Goal: Connect with others: Connect with others

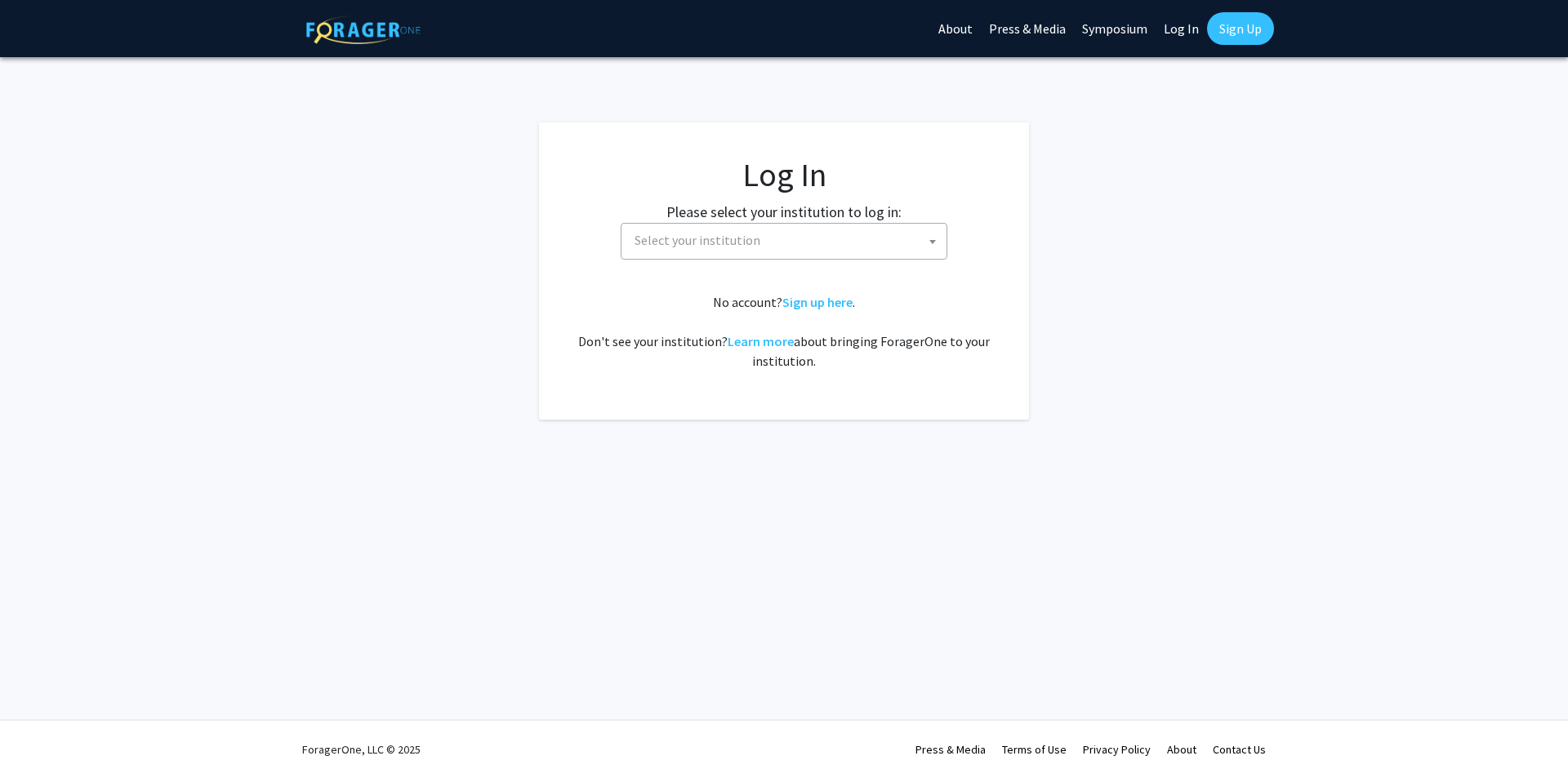
select select
click at [821, 234] on span "Select your institution" at bounding box center [787, 240] width 319 height 33
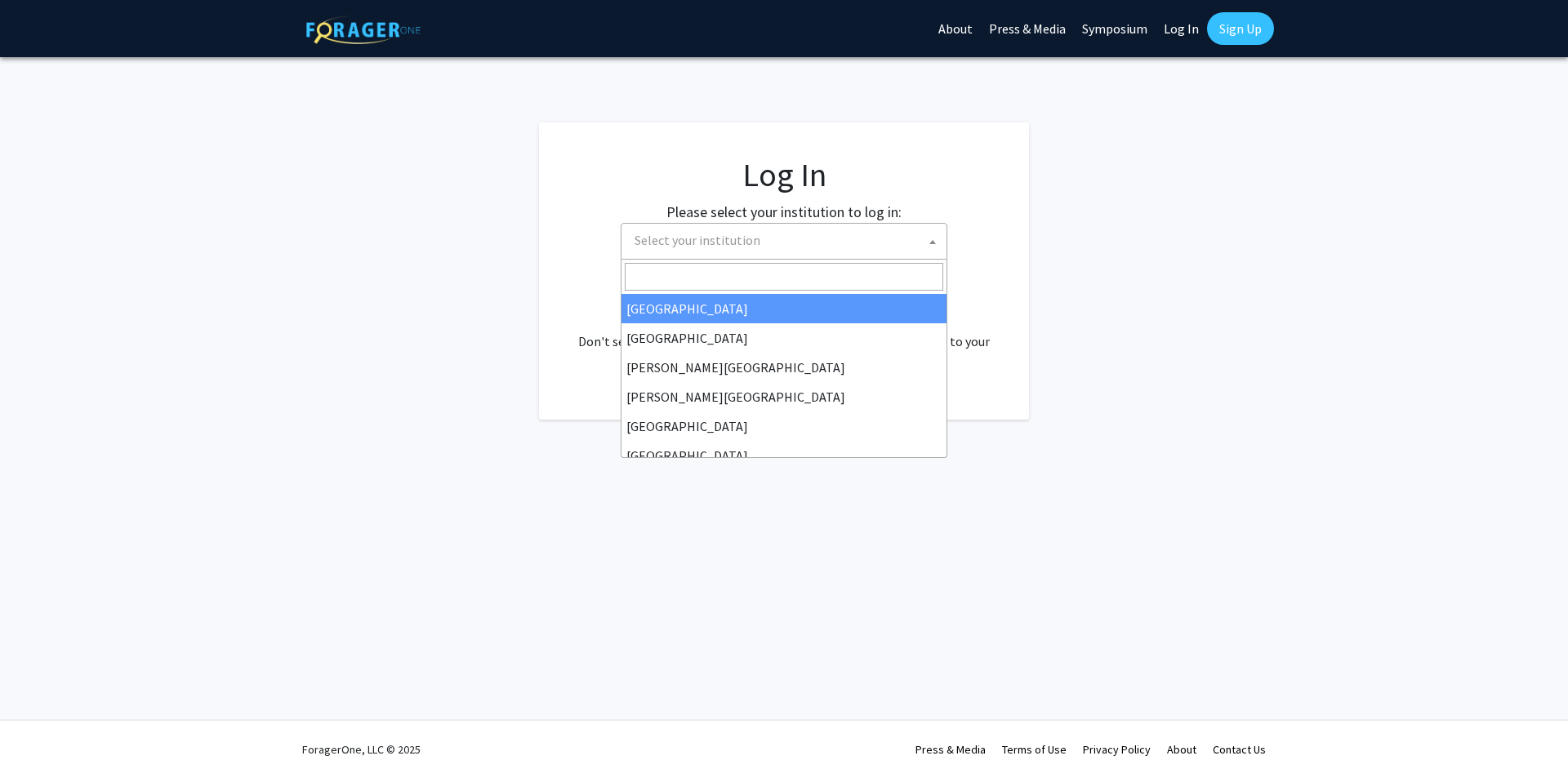
type input "u"
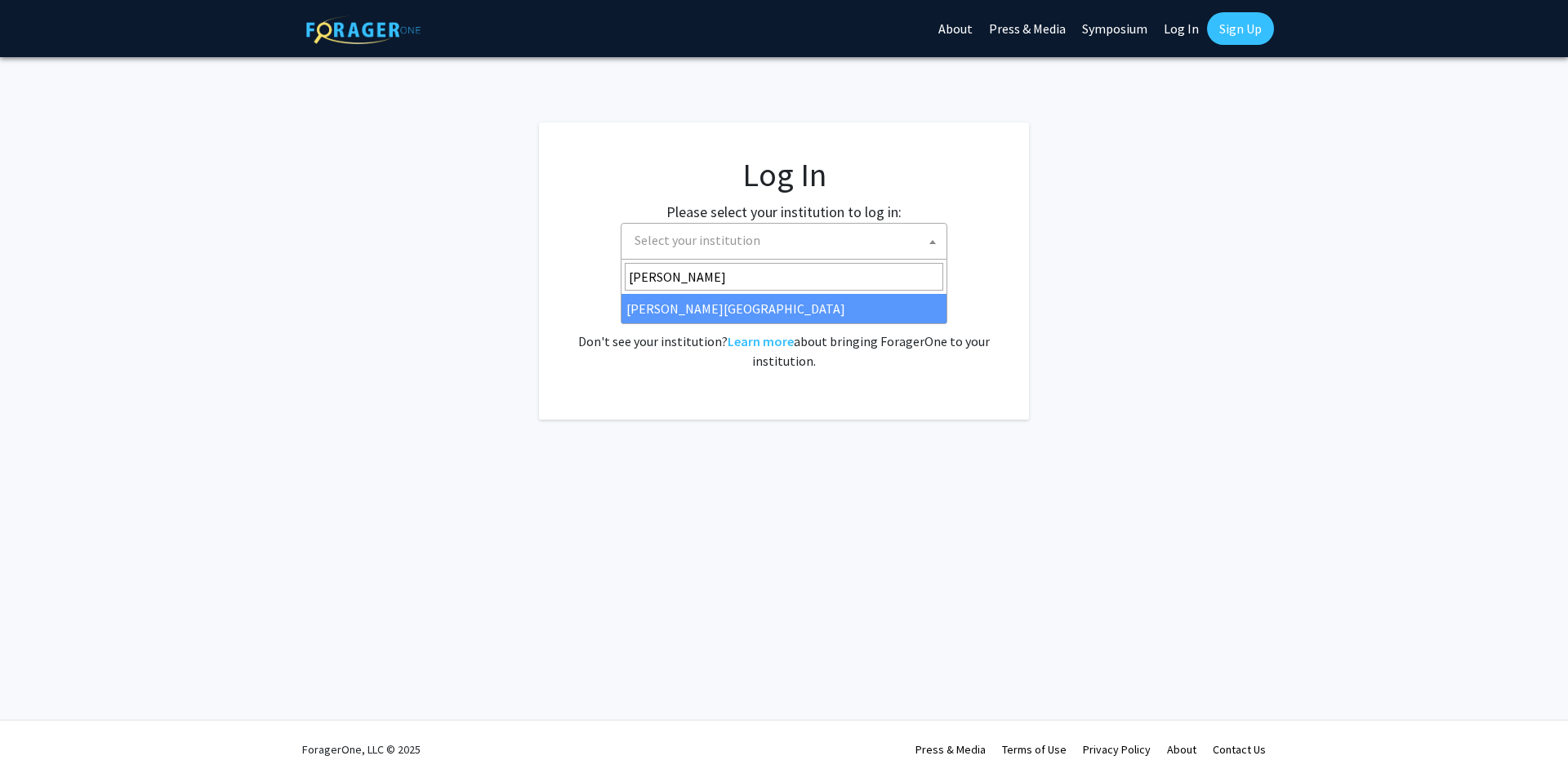
type input "wayne"
select select "21"
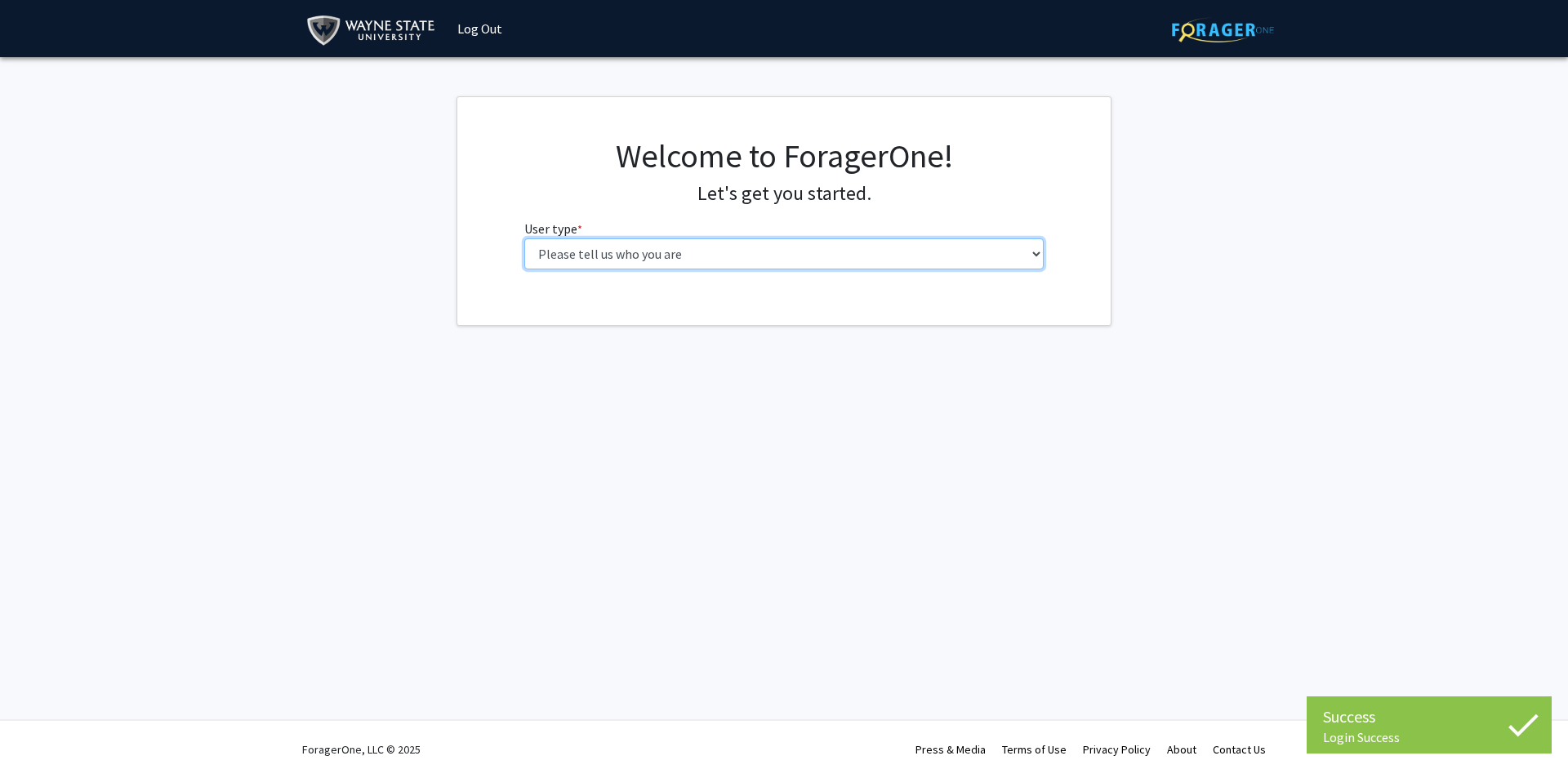
click at [692, 247] on select "Please tell us who you are Undergraduate Student Master's Student Doctoral Cand…" at bounding box center [784, 254] width 520 height 31
select select "1: undergrad"
click at [524, 238] on select "Please tell us who you are Undergraduate Student Master's Student Doctoral Cand…" at bounding box center [784, 254] width 520 height 31
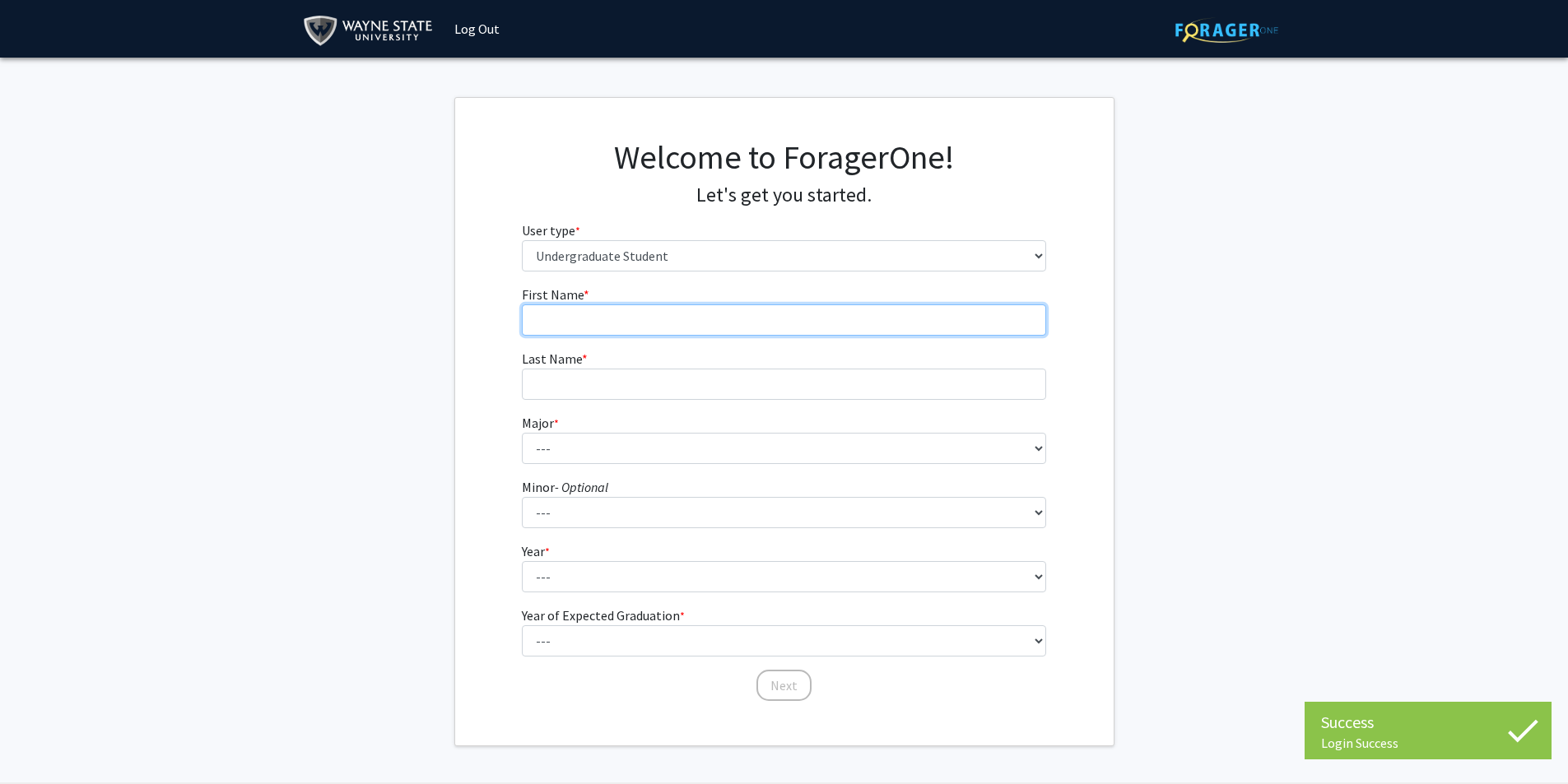
click at [633, 308] on input "First Name * required" at bounding box center [783, 320] width 524 height 32
type input "[PERSON_NAME]"
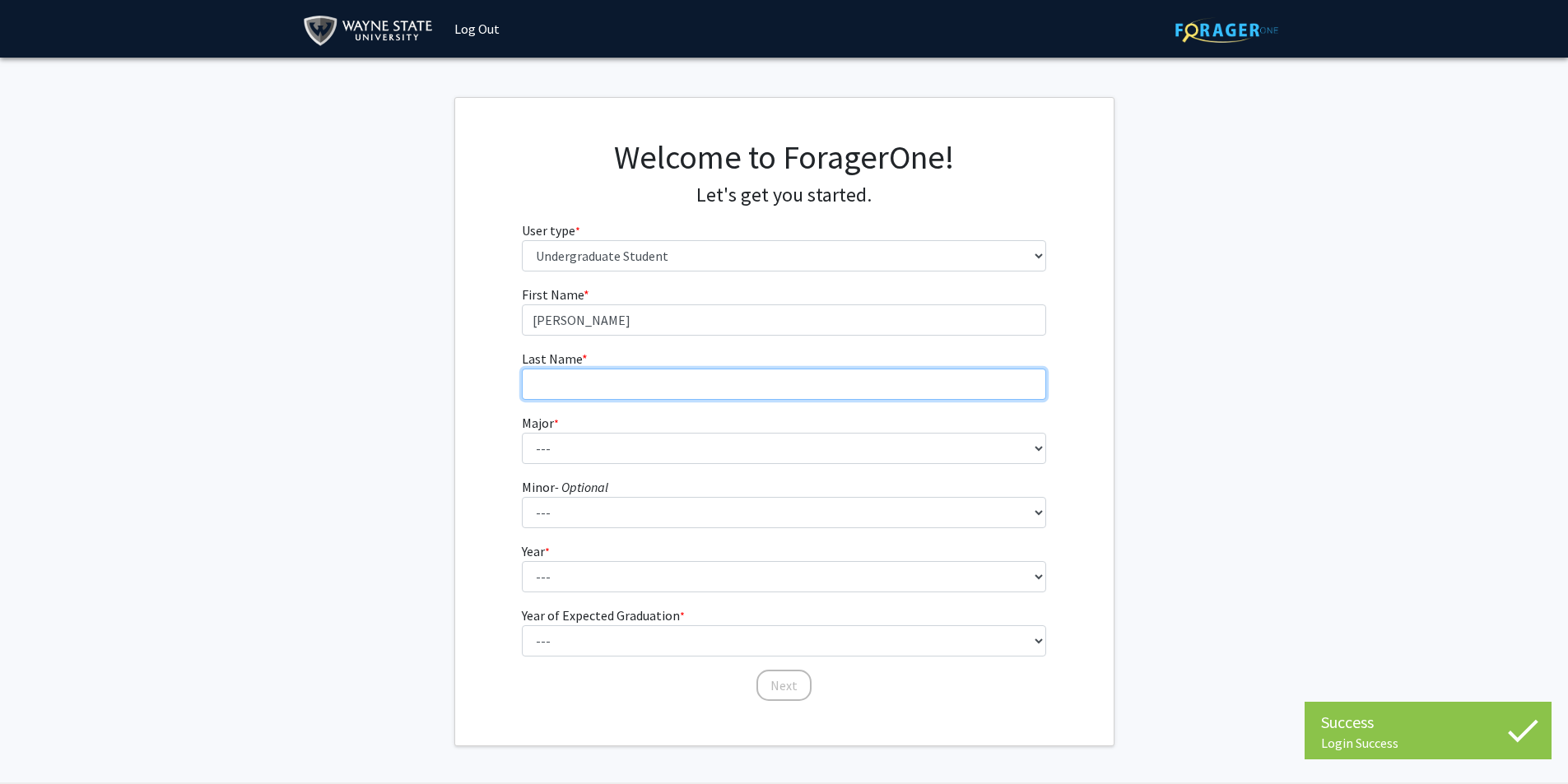
type input "[PERSON_NAME]"
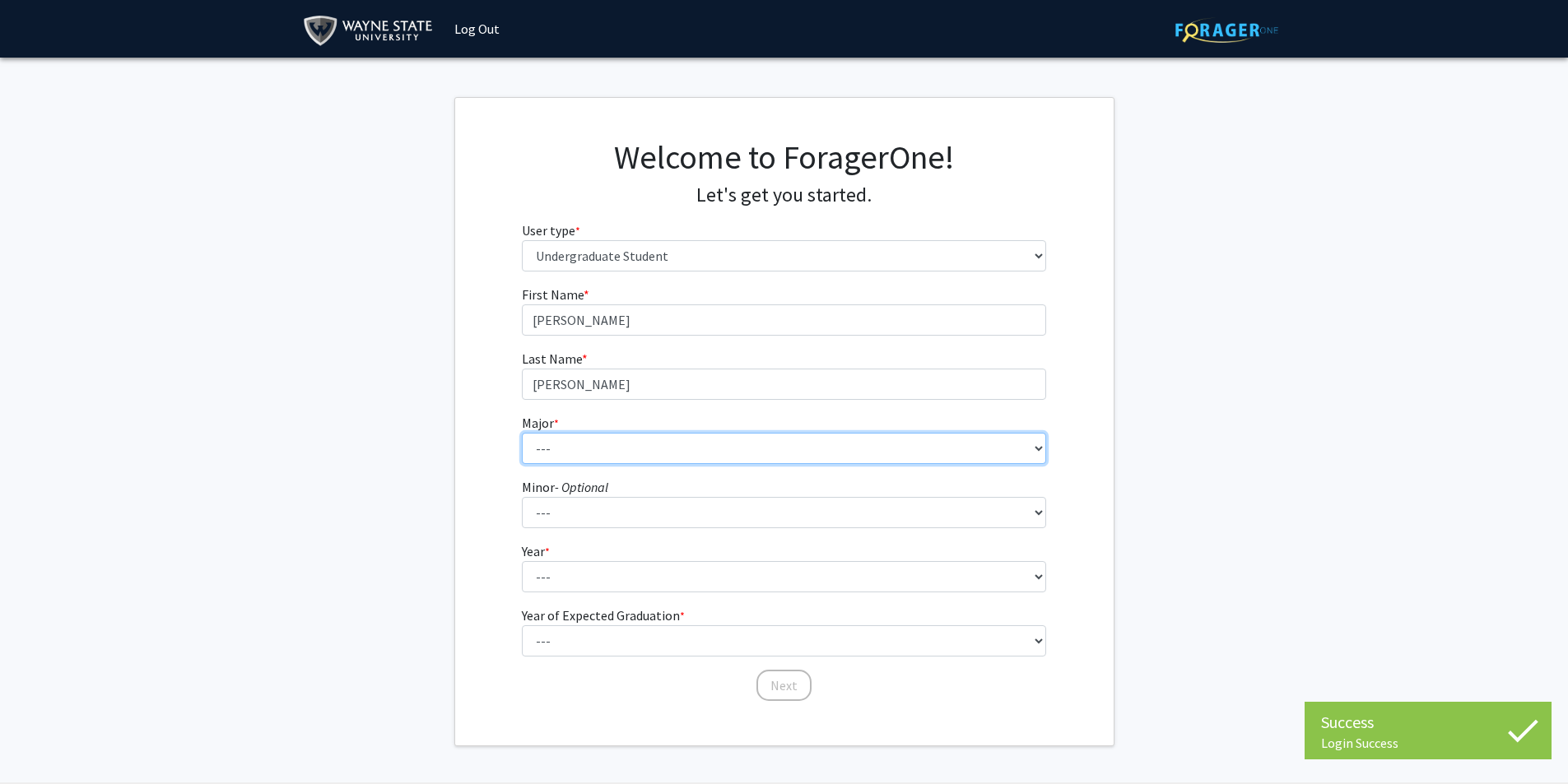
click at [594, 443] on select "--- Accounting African American Studies Anthropology [MEDICAL_DATA] Arabic for …" at bounding box center [783, 449] width 524 height 32
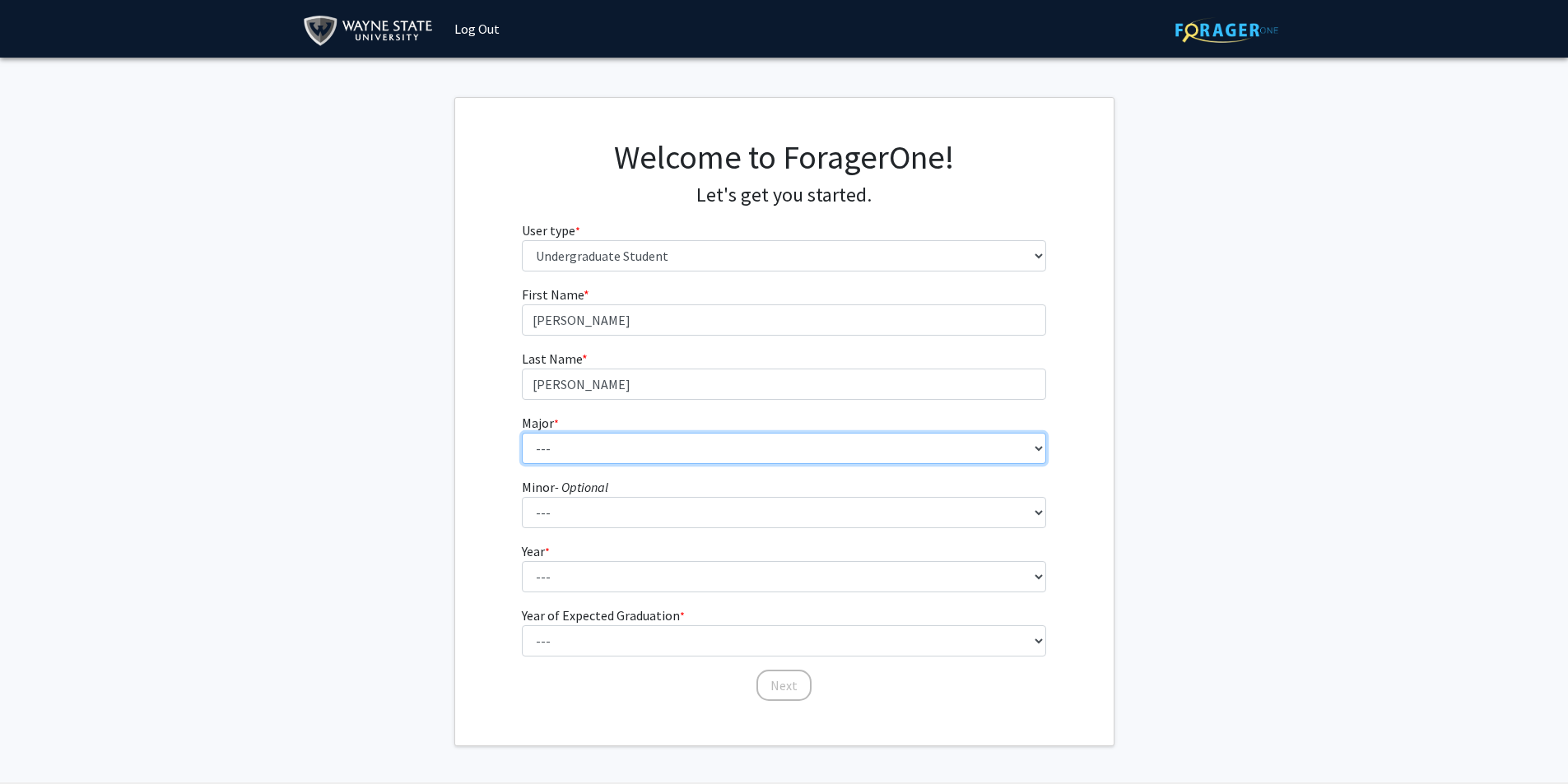
select select "69: 1849"
click at [521, 433] on select "--- Accounting African American Studies Anthropology [MEDICAL_DATA] Arabic for …" at bounding box center [783, 449] width 524 height 32
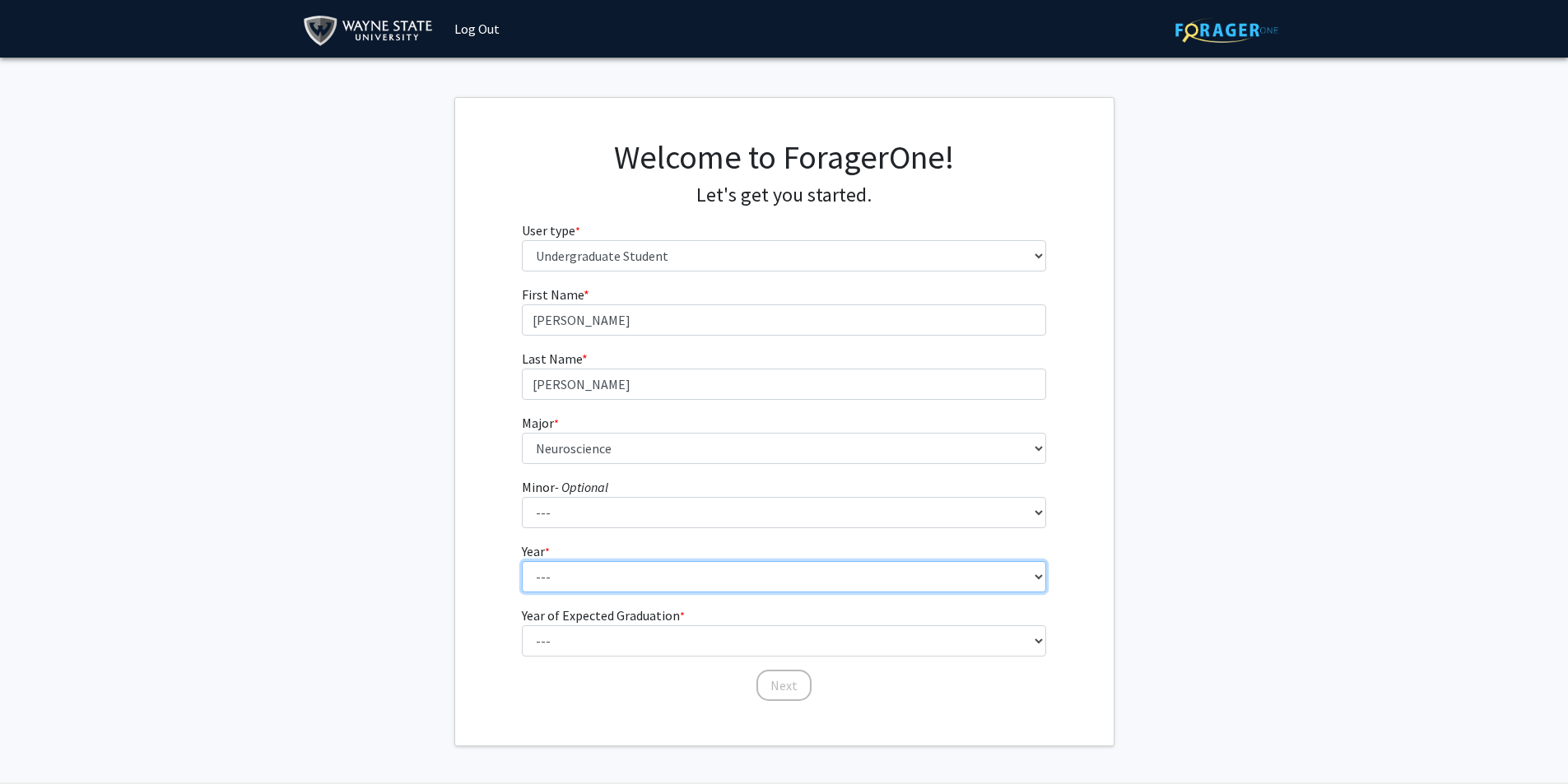
click at [576, 567] on select "--- First-year Sophomore Junior Senior Postbaccalaureate Certificate" at bounding box center [783, 577] width 524 height 32
select select "2: sophomore"
click at [521, 561] on select "--- First-year Sophomore Junior Senior Postbaccalaureate Certificate" at bounding box center [783, 577] width 524 height 32
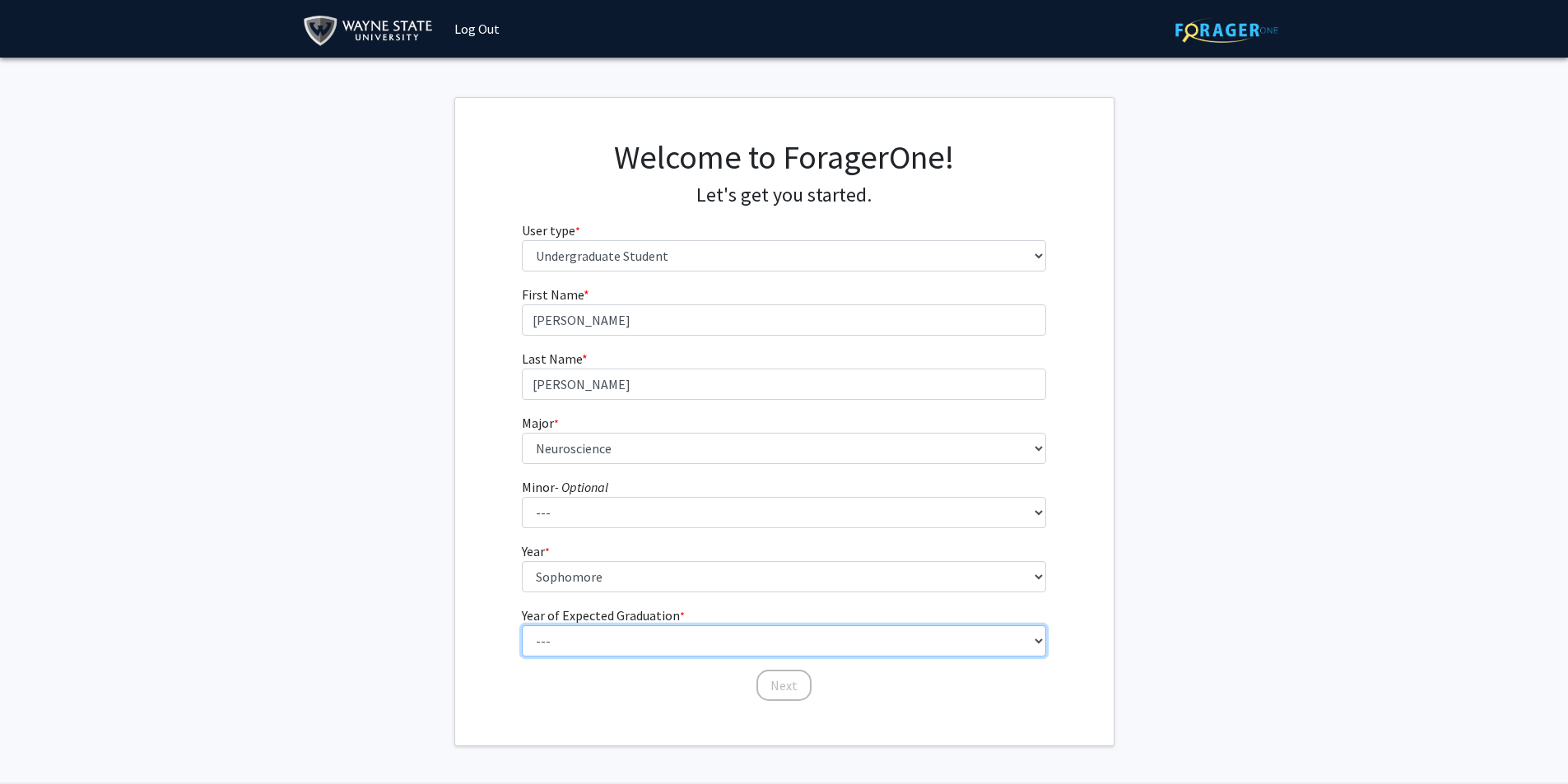
click at [574, 641] on select "--- 2025 2026 2027 2028 2029 2030 2031 2032 2033 2034" at bounding box center [783, 642] width 524 height 32
click at [574, 635] on select "--- 2025 2026 2027 2028 2029 2030 2031 2032 2033 2034" at bounding box center [783, 642] width 524 height 32
click at [570, 636] on select "--- 2025 2026 2027 2028 2029 2030 2031 2032 2033 2034" at bounding box center [783, 642] width 524 height 32
select select "3: 2027"
click at [521, 626] on select "--- 2025 2026 2027 2028 2029 2030 2031 2032 2033 2034" at bounding box center [783, 642] width 524 height 32
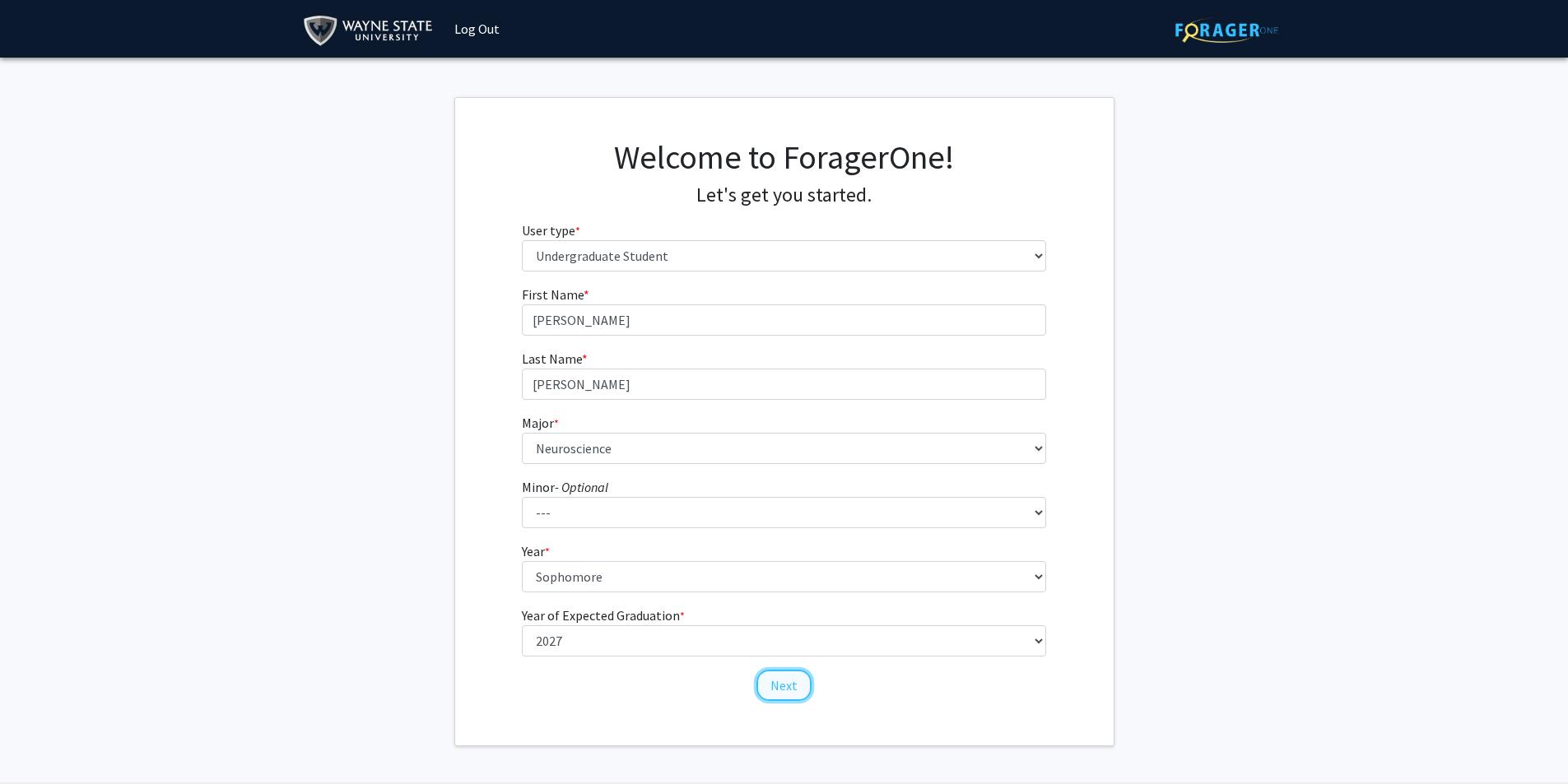
click at [776, 688] on button "Next" at bounding box center [783, 685] width 55 height 32
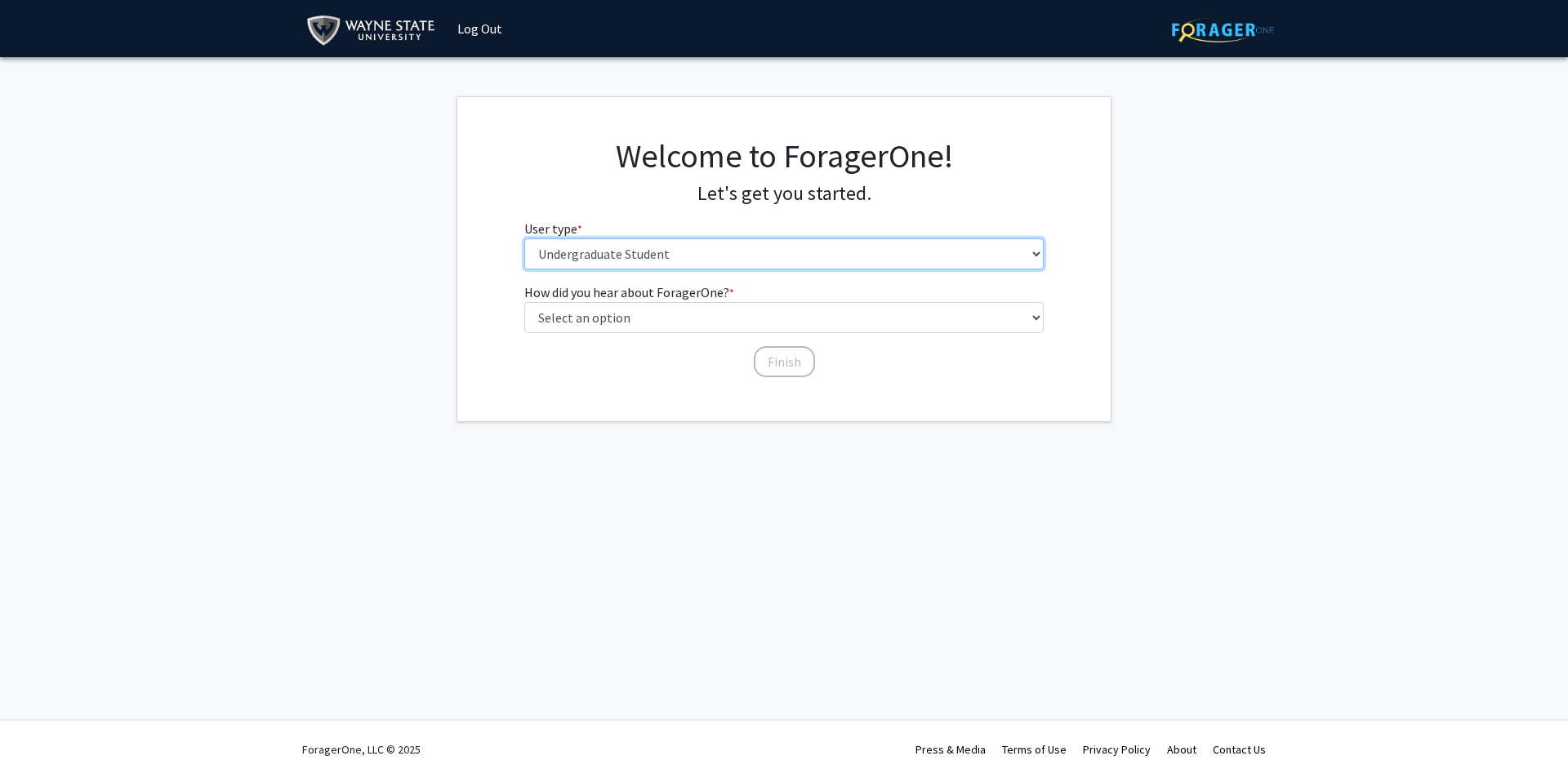
click at [676, 261] on select "Please tell us who you are Undergraduate Student Master's Student Doctoral Cand…" at bounding box center [784, 254] width 520 height 31
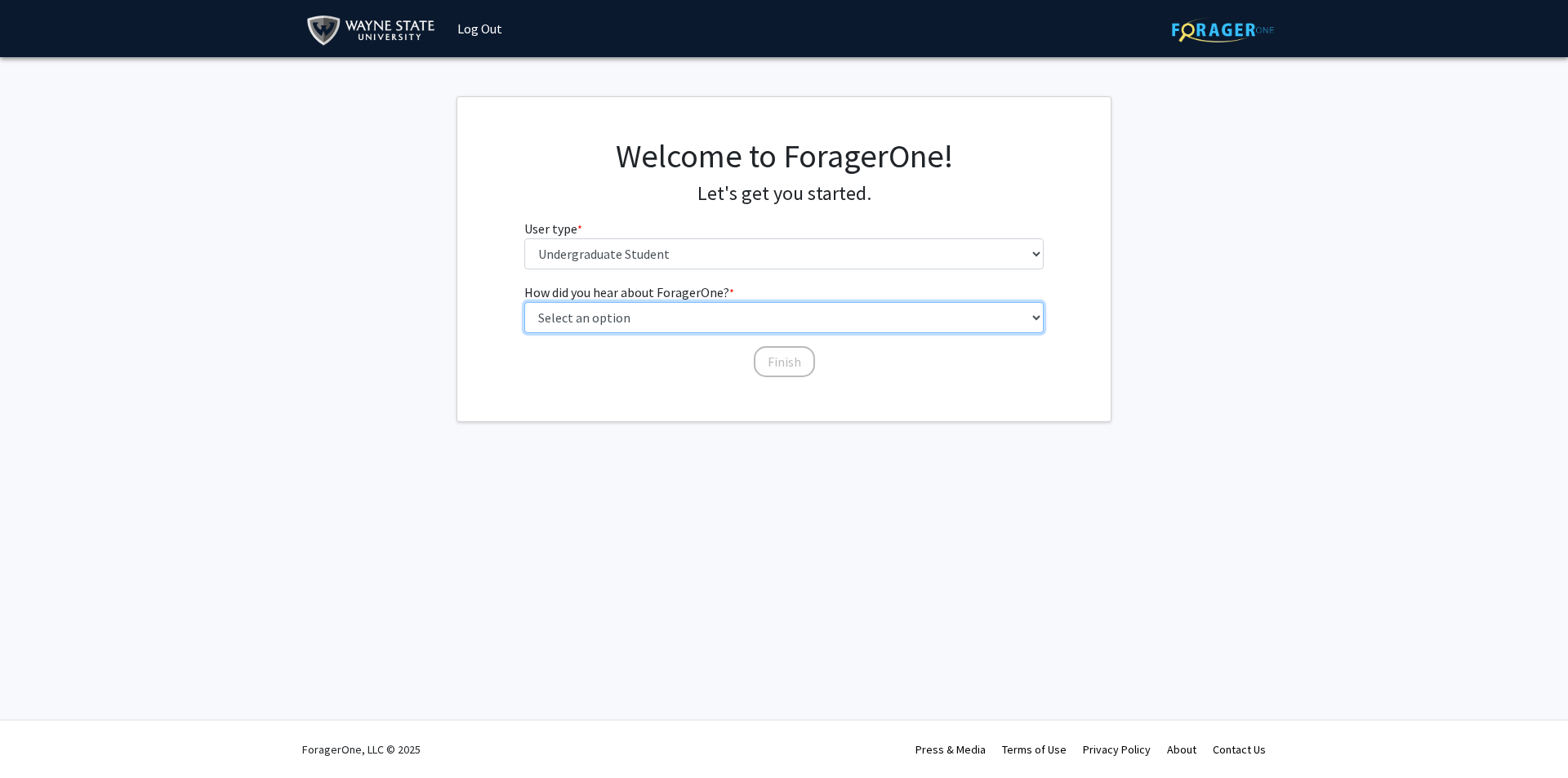
click at [714, 320] on select "Select an option Peer/student recommendation Faculty/staff recommendation Unive…" at bounding box center [784, 318] width 520 height 31
select select "3: university_website"
click at [524, 302] on select "Select an option Peer/student recommendation Faculty/staff recommendation Unive…" at bounding box center [784, 318] width 520 height 31
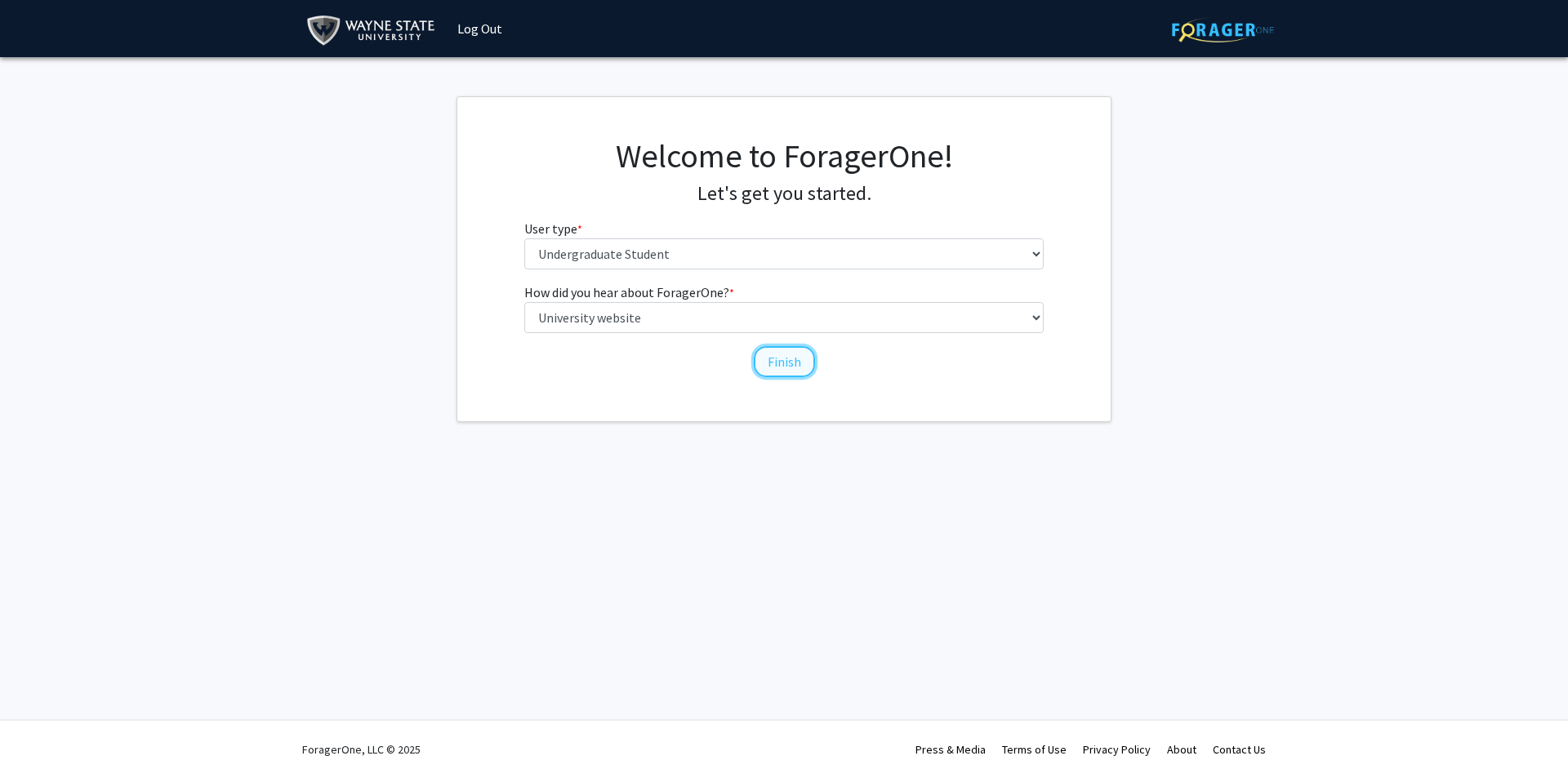
click at [795, 355] on button "Finish" at bounding box center [784, 362] width 61 height 31
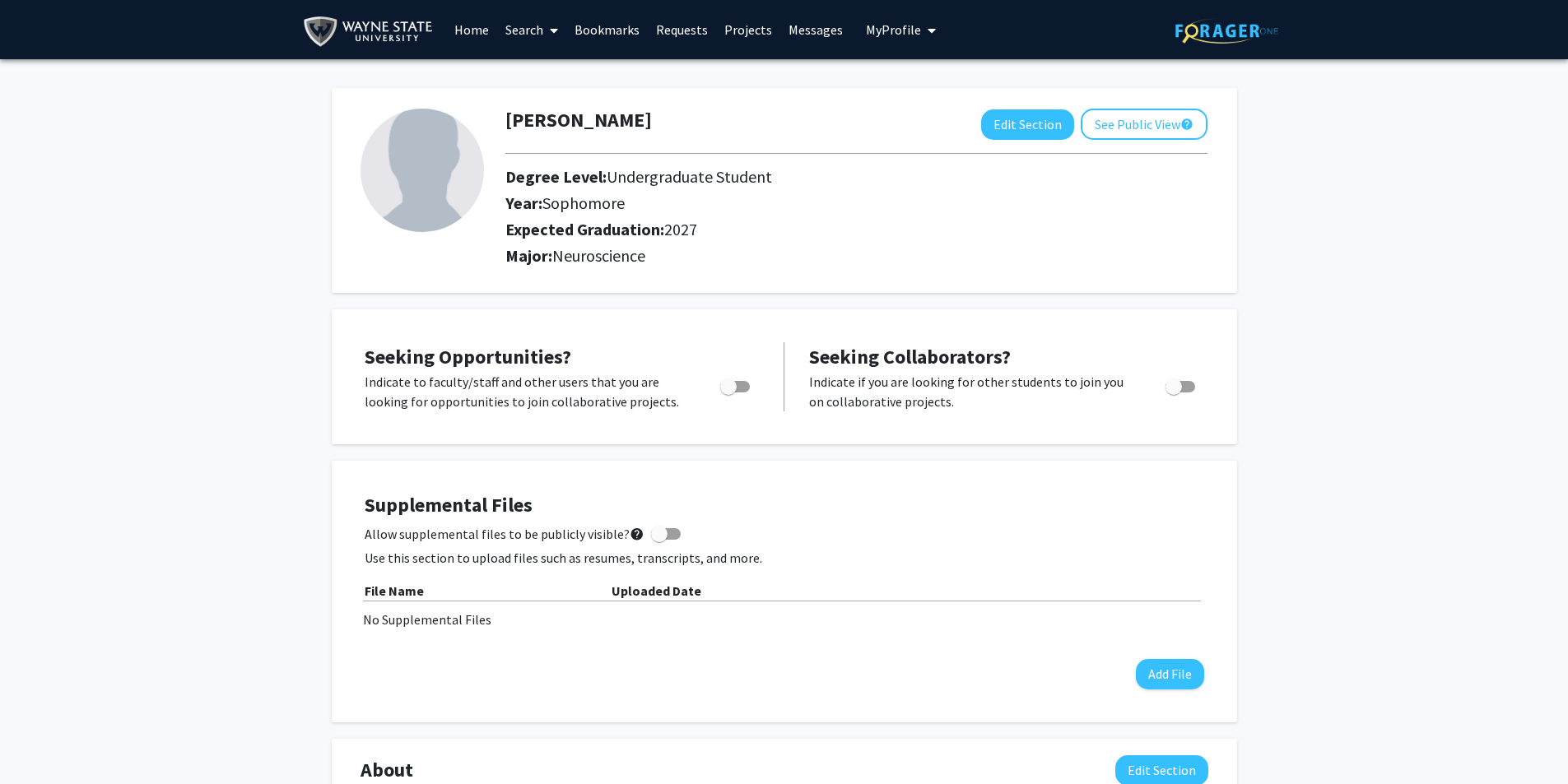
click at [521, 32] on link "Search" at bounding box center [532, 30] width 69 height 58
click at [552, 76] on span "Faculty/Staff" at bounding box center [558, 75] width 121 height 33
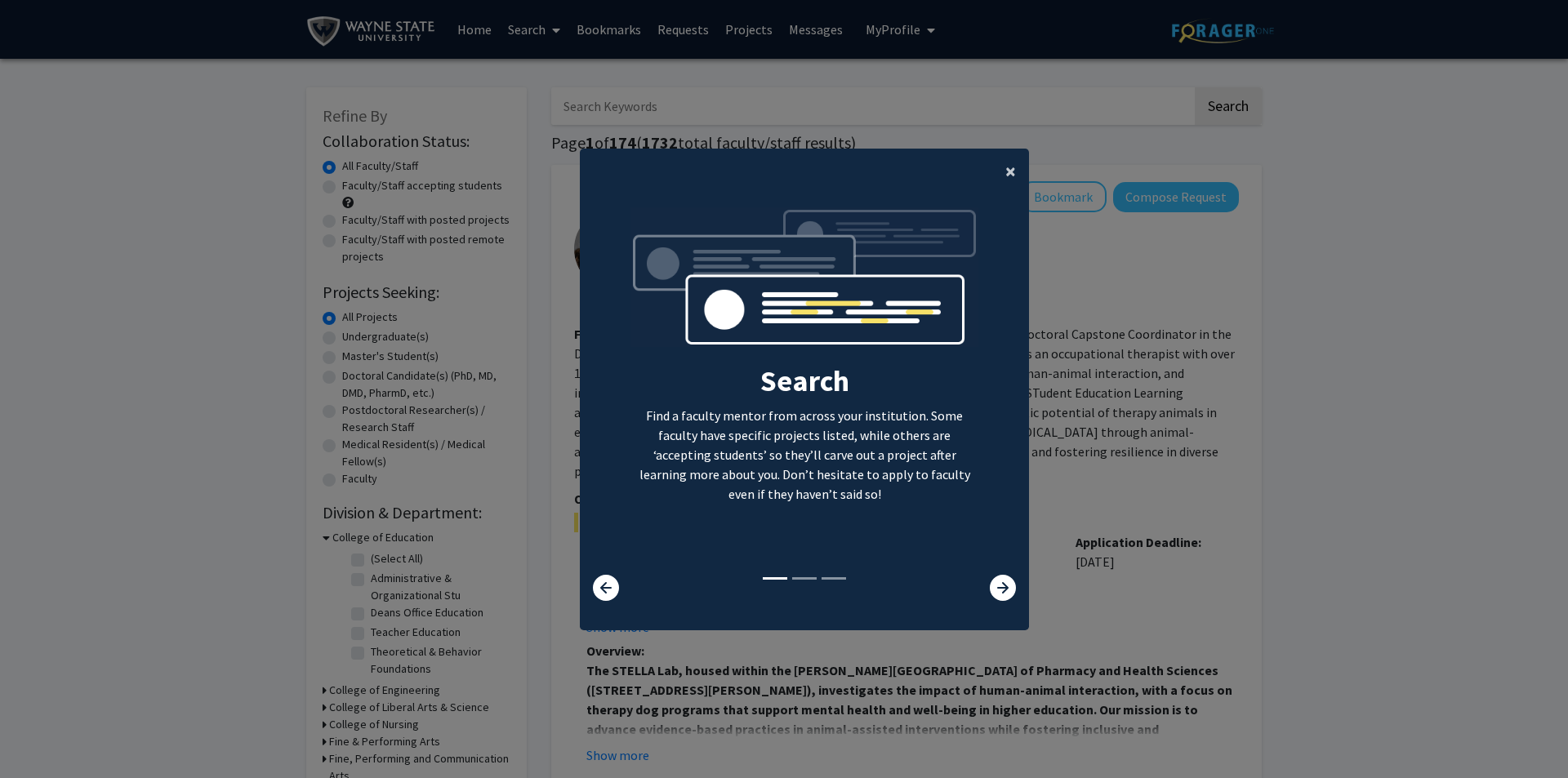
click at [1005, 170] on span "×" at bounding box center [1010, 170] width 10 height 25
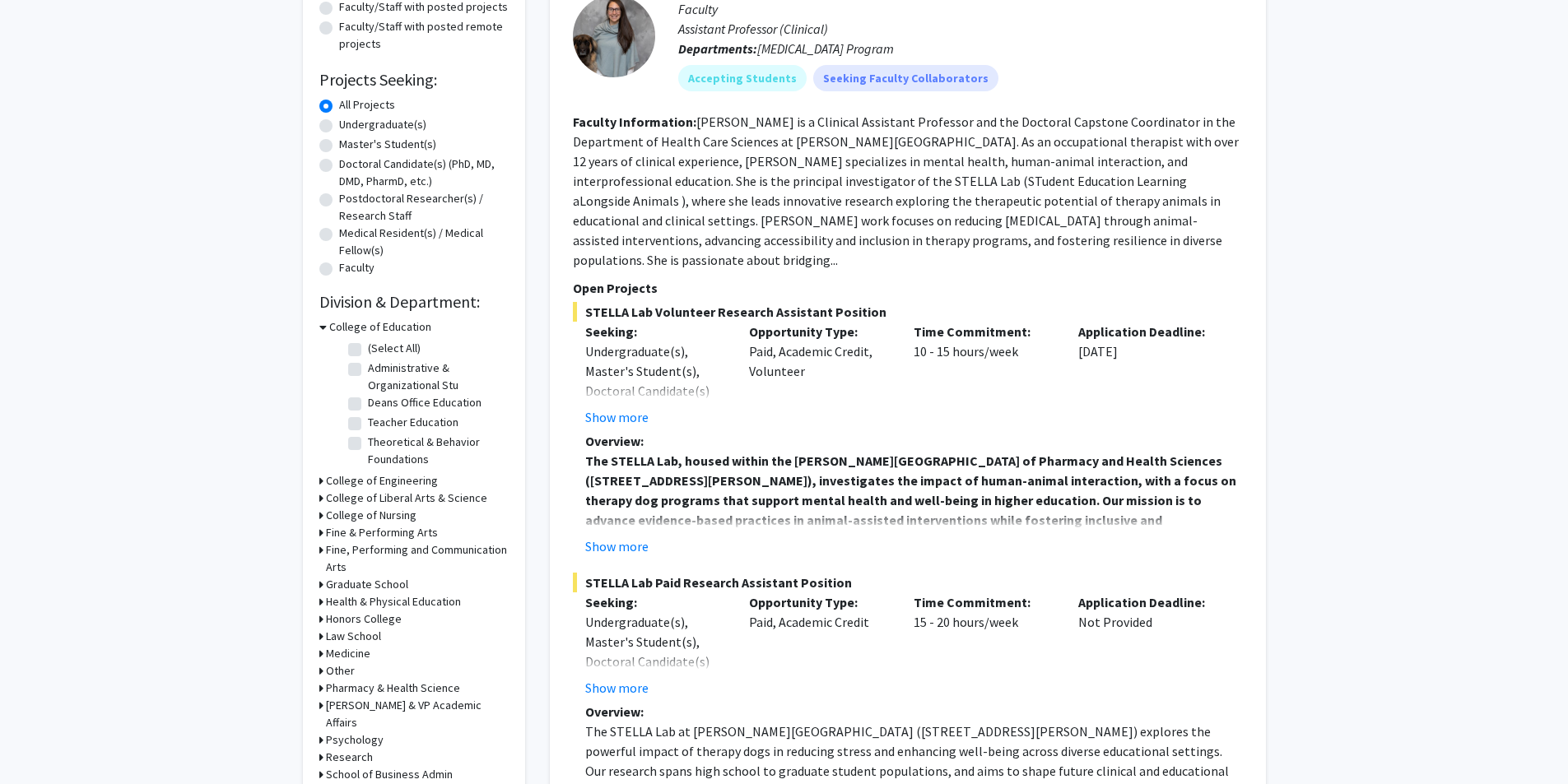
scroll to position [82, 0]
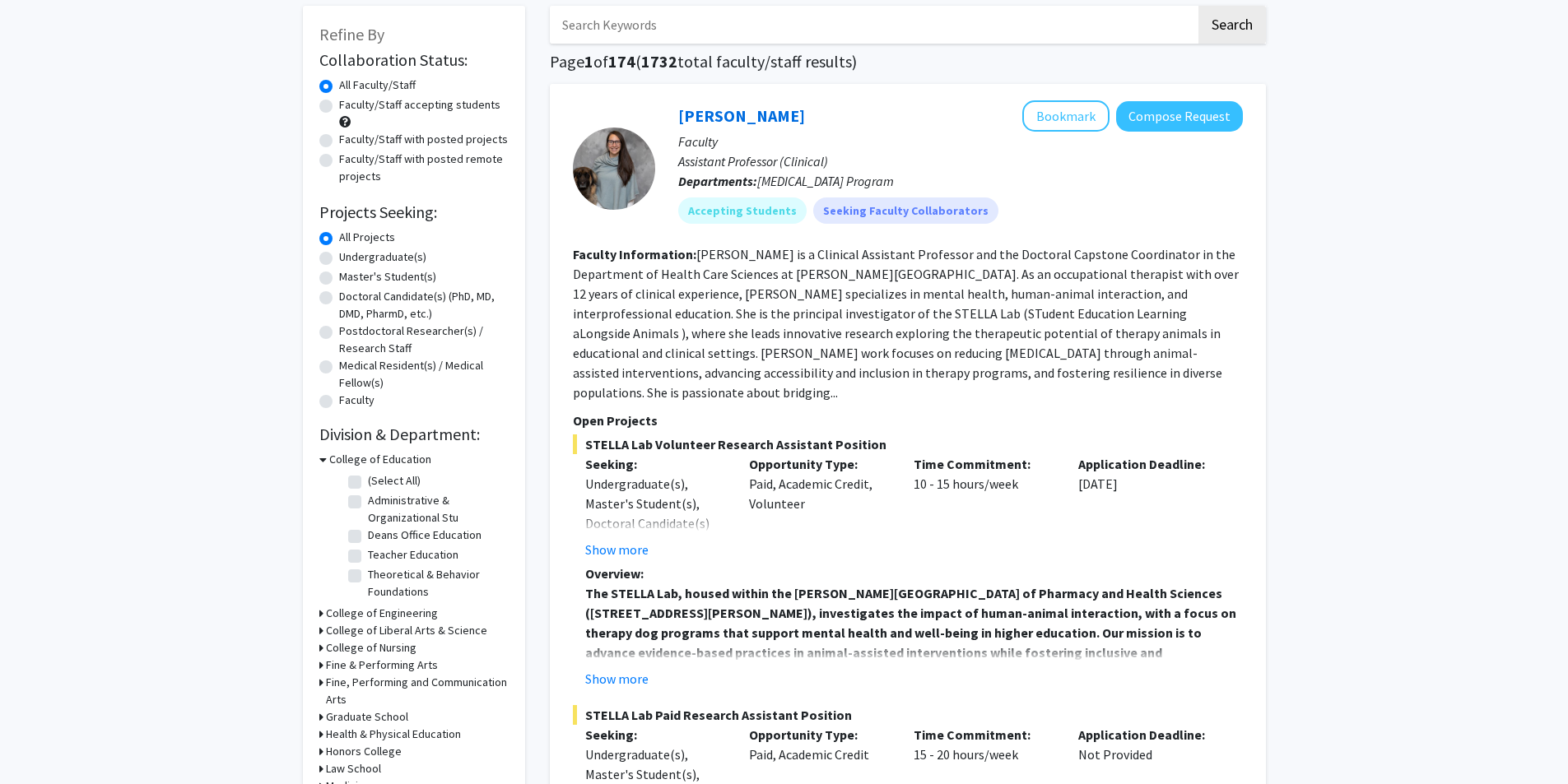
click at [385, 259] on label "Undergraduate(s)" at bounding box center [383, 257] width 88 height 18
click at [350, 259] on input "Undergraduate(s)" at bounding box center [344, 253] width 10 height 10
radio input "true"
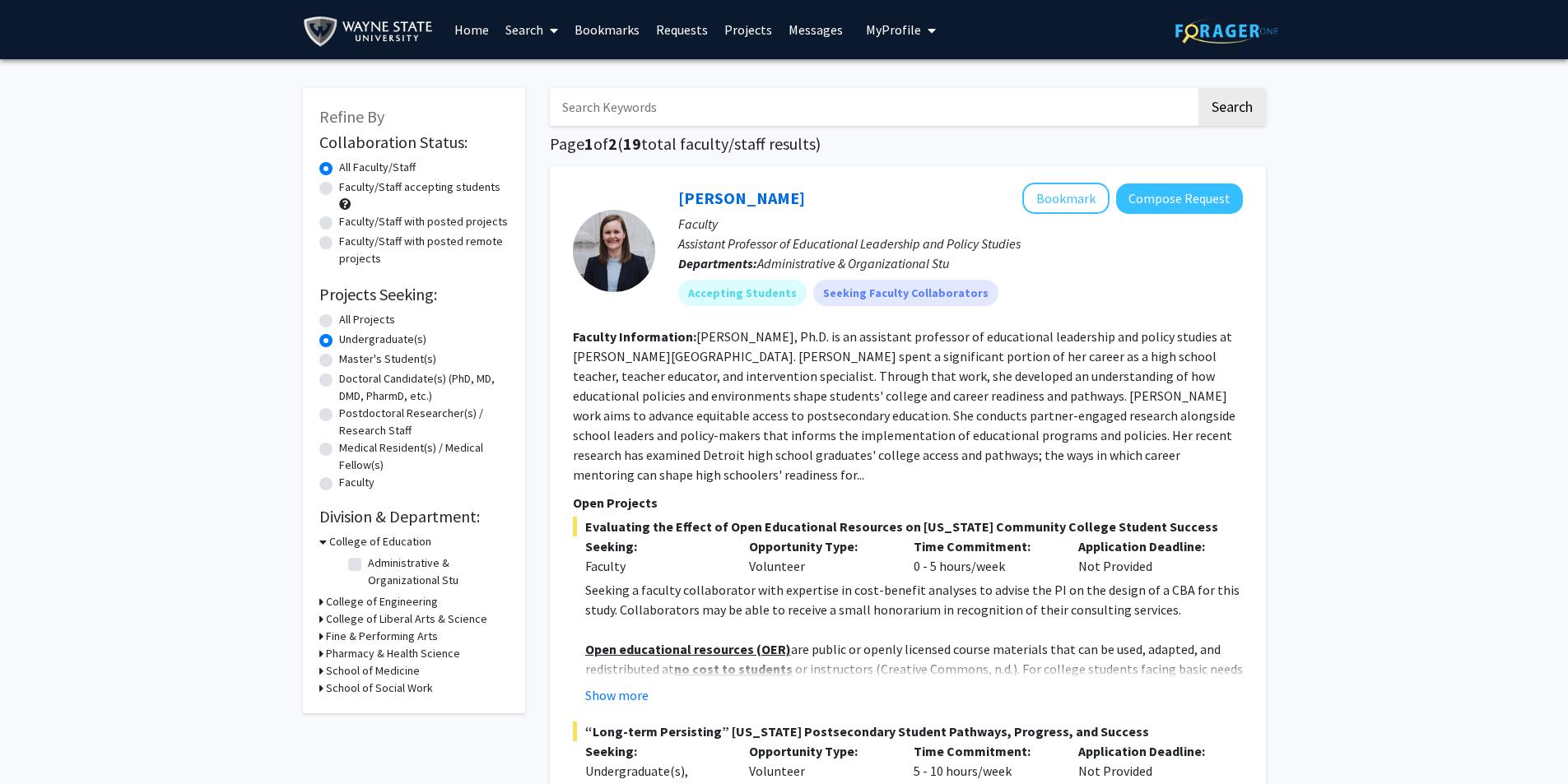
click at [400, 190] on label "Faculty/Staff accepting students" at bounding box center [419, 187] width 161 height 18
click at [350, 189] on input "Faculty/Staff accepting students" at bounding box center [344, 183] width 10 height 10
radio input "true"
click at [437, 617] on h3 "College of Liberal Arts & Science" at bounding box center [406, 619] width 161 height 18
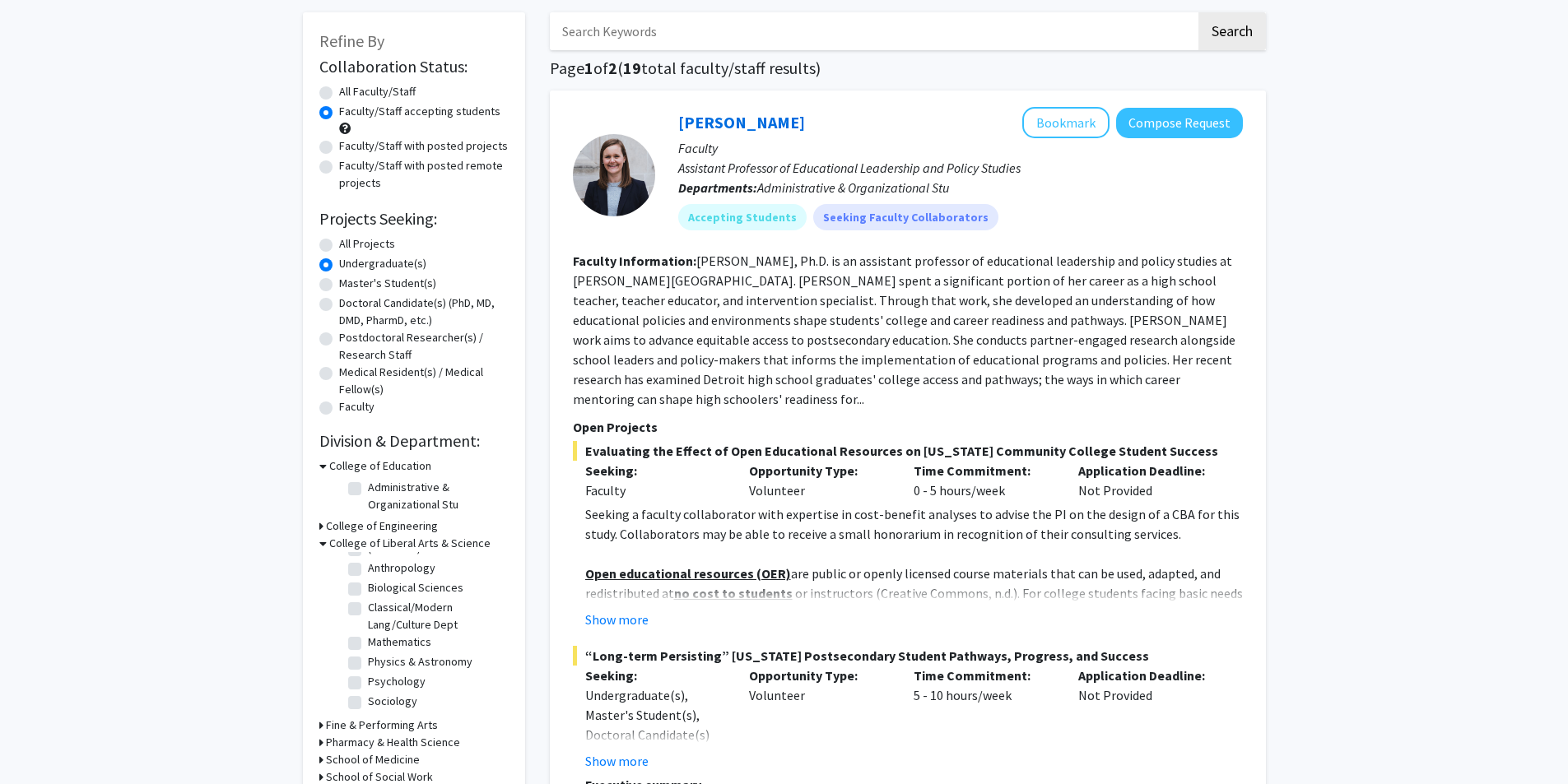
scroll to position [82, 0]
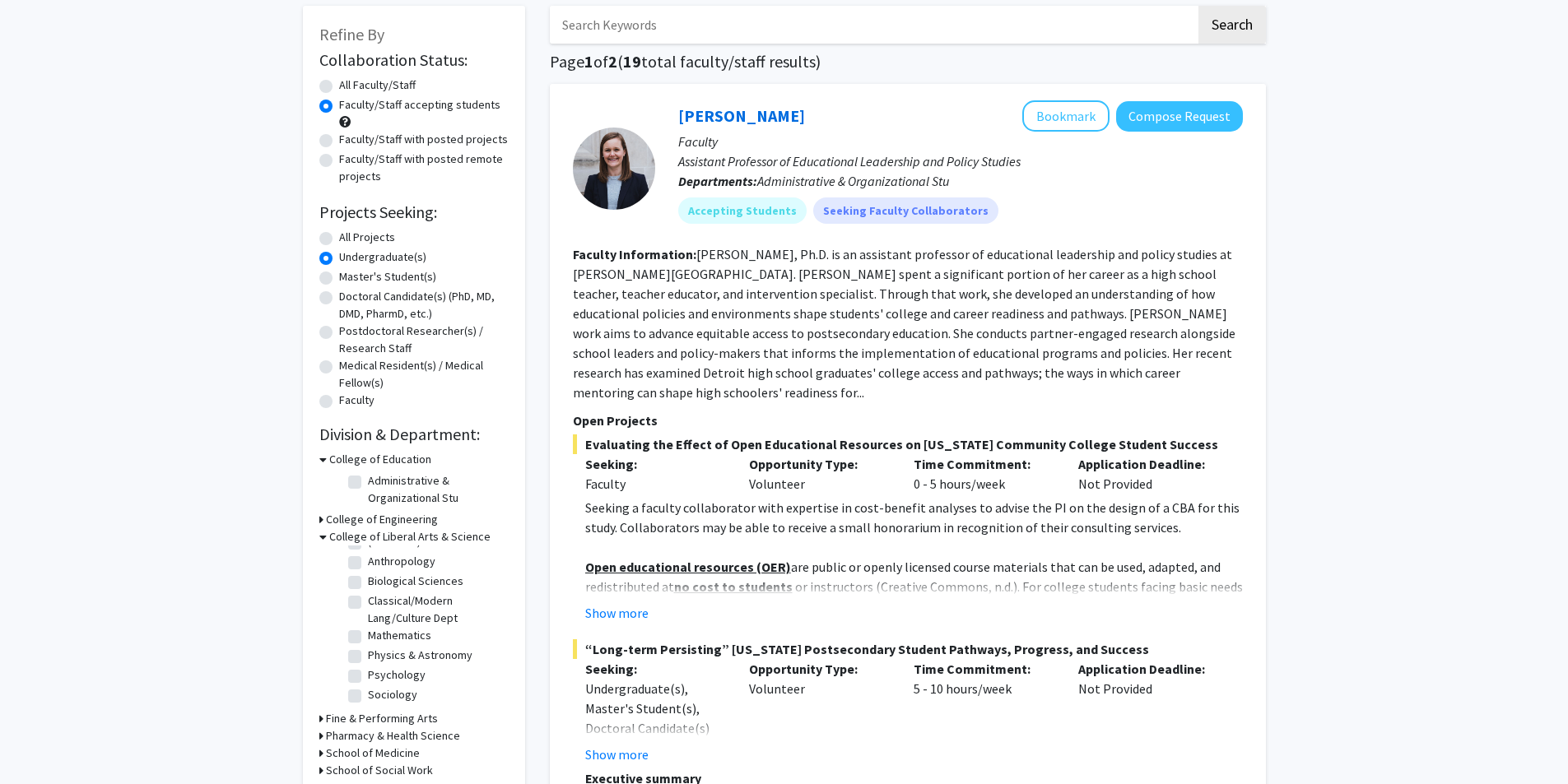
click at [407, 580] on label "Biological Sciences" at bounding box center [415, 581] width 96 height 18
click at [379, 580] on input "Biological Sciences" at bounding box center [372, 577] width 10 height 10
checkbox input "true"
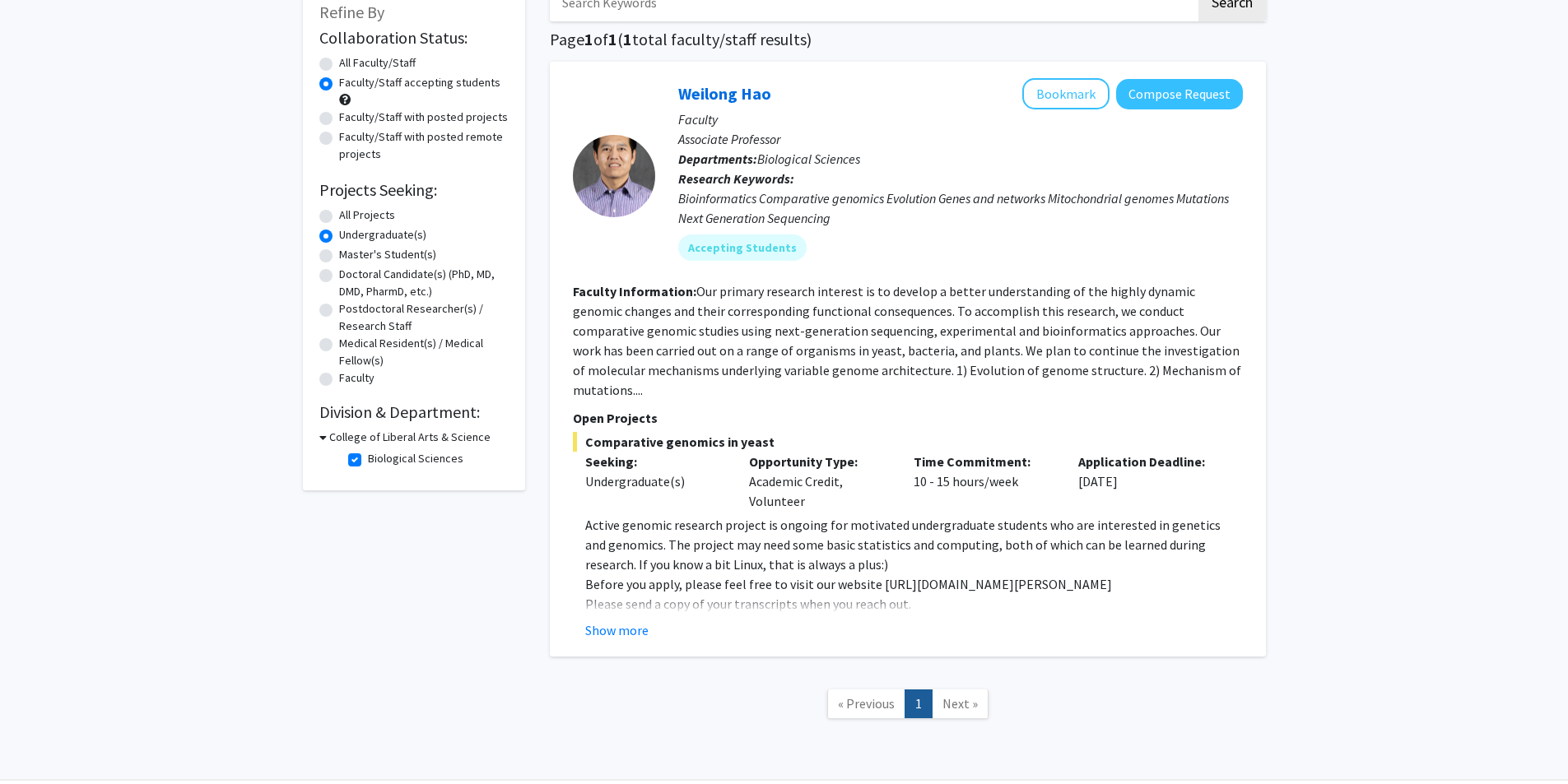
scroll to position [139, 0]
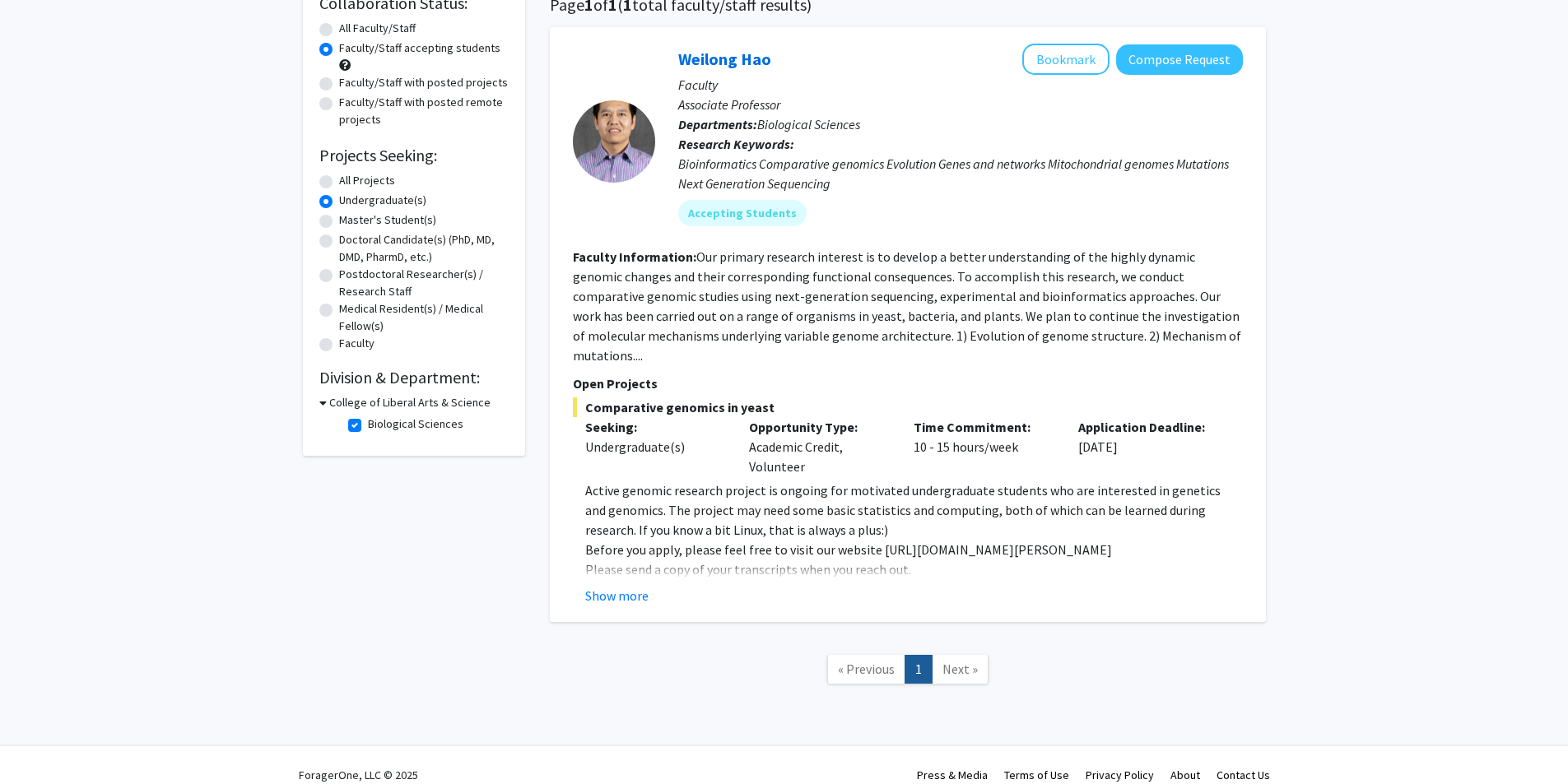
click at [386, 400] on h3 "College of Liberal Arts & Science" at bounding box center [410, 402] width 161 height 18
click at [386, 400] on h3 "College of Liberal Arts & Science" at bounding box center [406, 402] width 161 height 18
click at [368, 420] on label "Biological Sciences" at bounding box center [415, 424] width 96 height 18
click at [368, 420] on input "Biological Sciences" at bounding box center [372, 420] width 10 height 10
checkbox input "false"
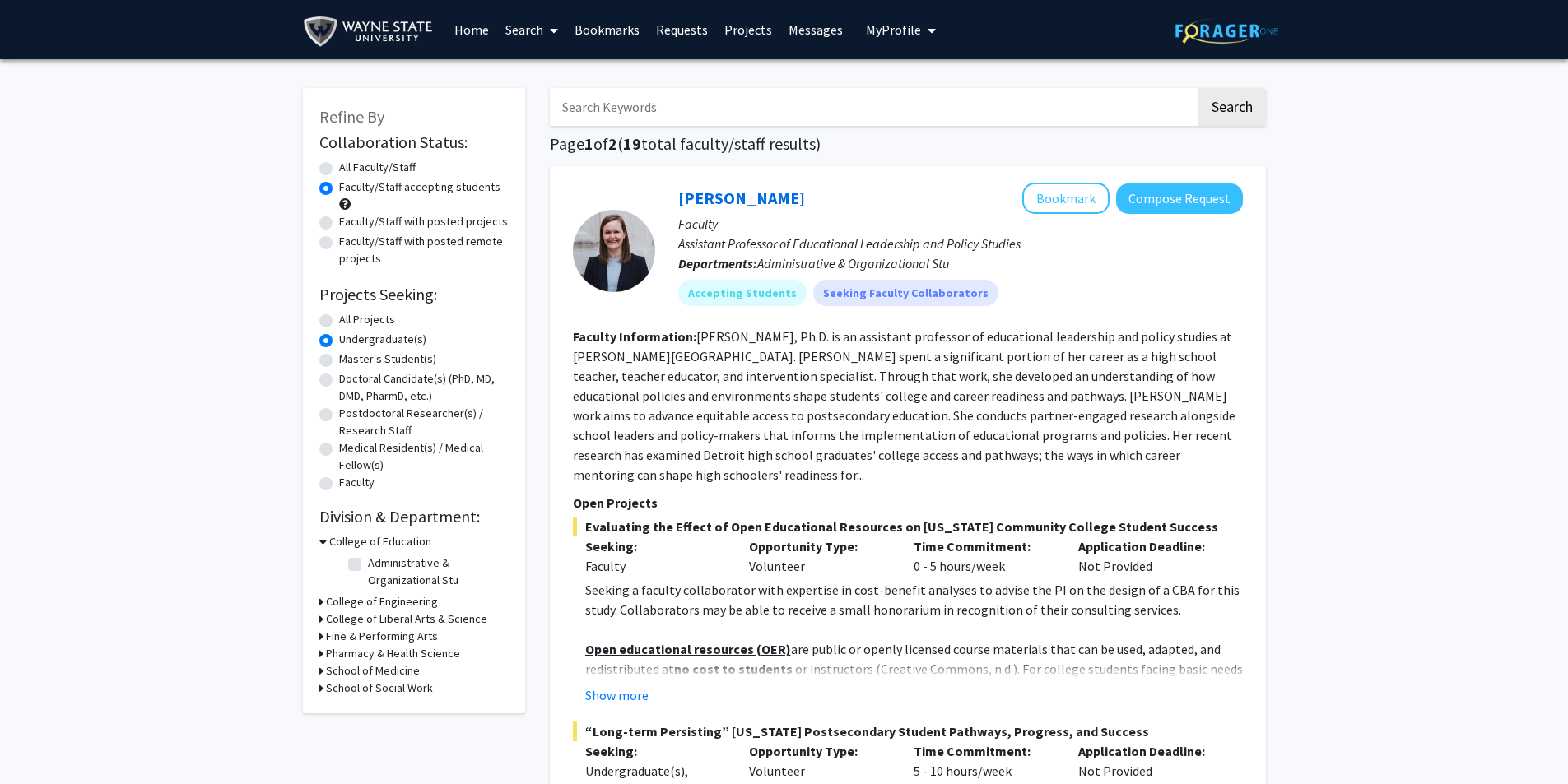
click at [385, 615] on h3 "College of Liberal Arts & Science" at bounding box center [406, 619] width 161 height 18
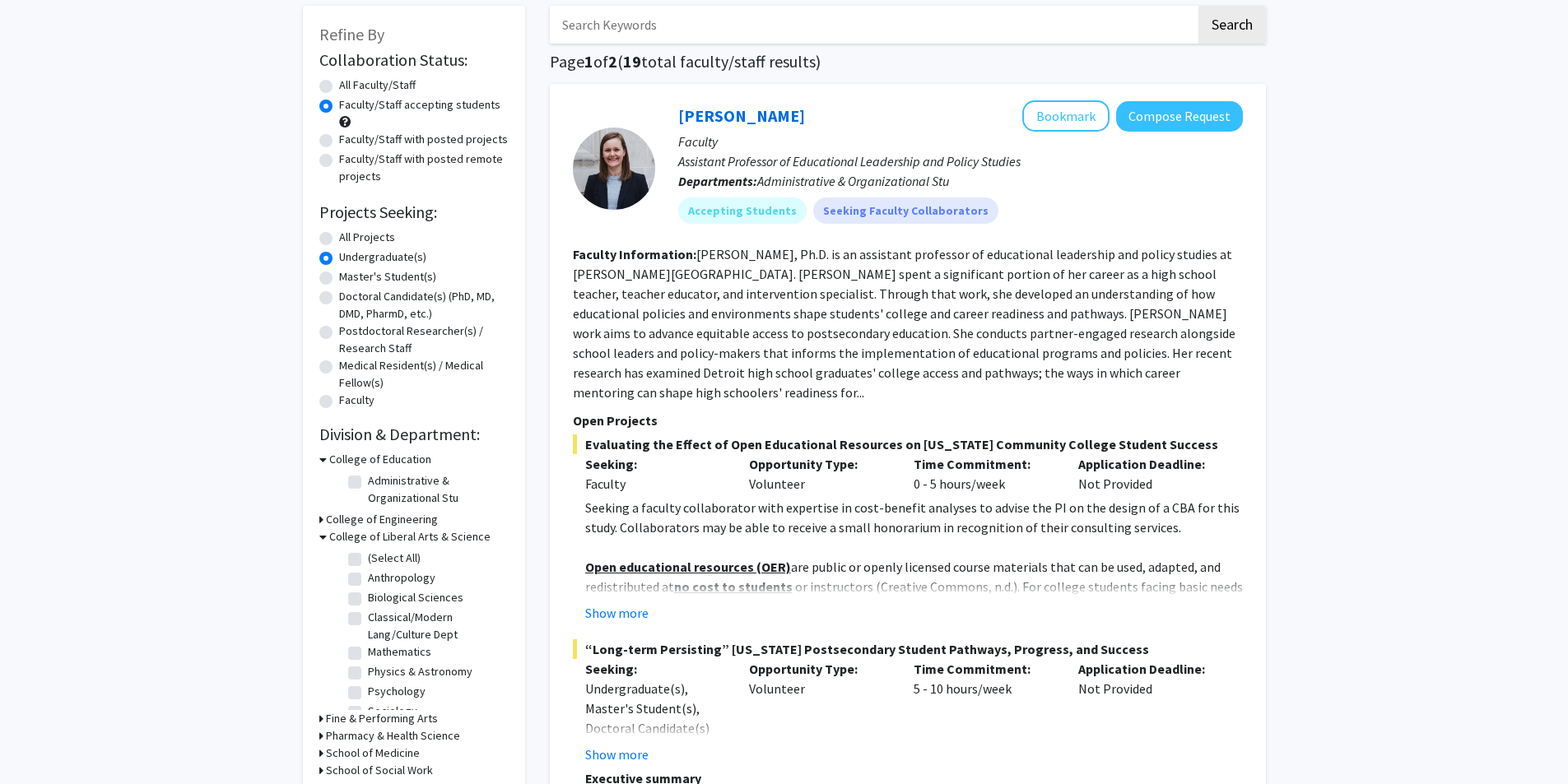
click at [368, 596] on label "Biological Sciences" at bounding box center [415, 598] width 96 height 18
click at [368, 596] on input "Biological Sciences" at bounding box center [372, 594] width 10 height 10
checkbox input "true"
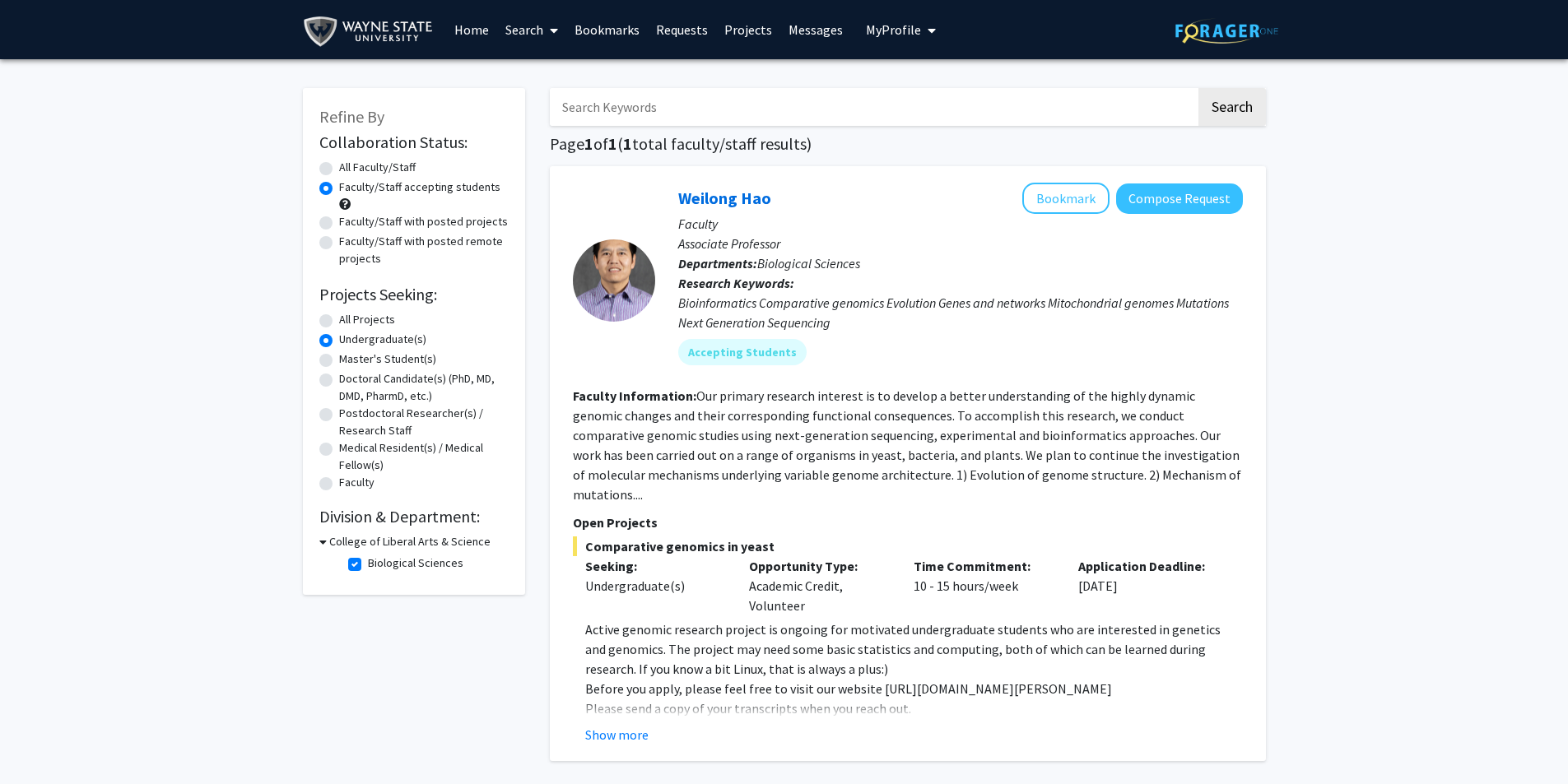
click at [368, 562] on label "Biological Sciences" at bounding box center [415, 563] width 96 height 18
click at [368, 562] on input "Biological Sciences" at bounding box center [372, 560] width 10 height 10
checkbox input "false"
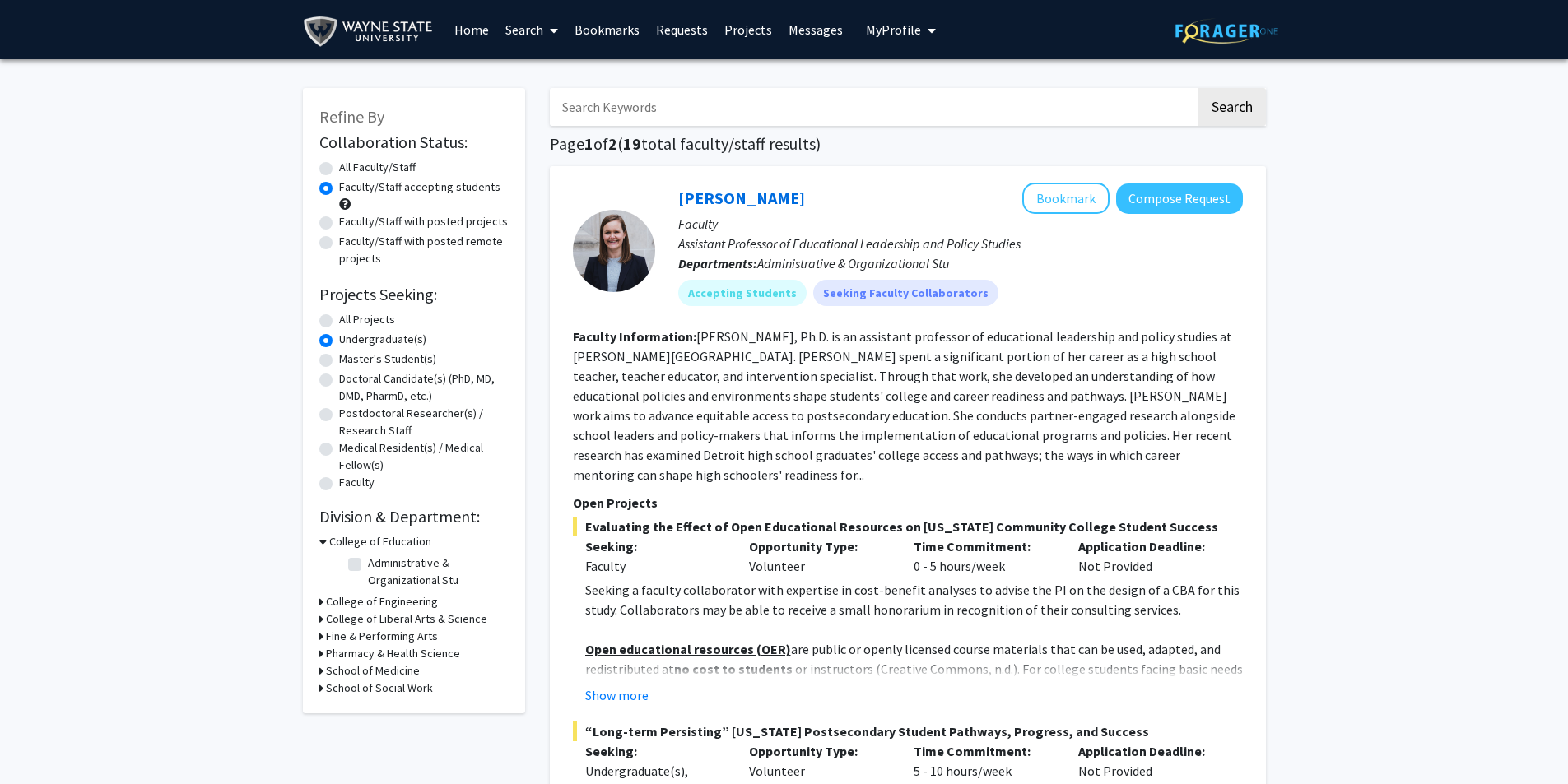
click at [385, 542] on h3 "College of Education" at bounding box center [381, 542] width 102 height 18
click at [385, 575] on h3 "College of Liberal Arts & Science" at bounding box center [406, 576] width 161 height 18
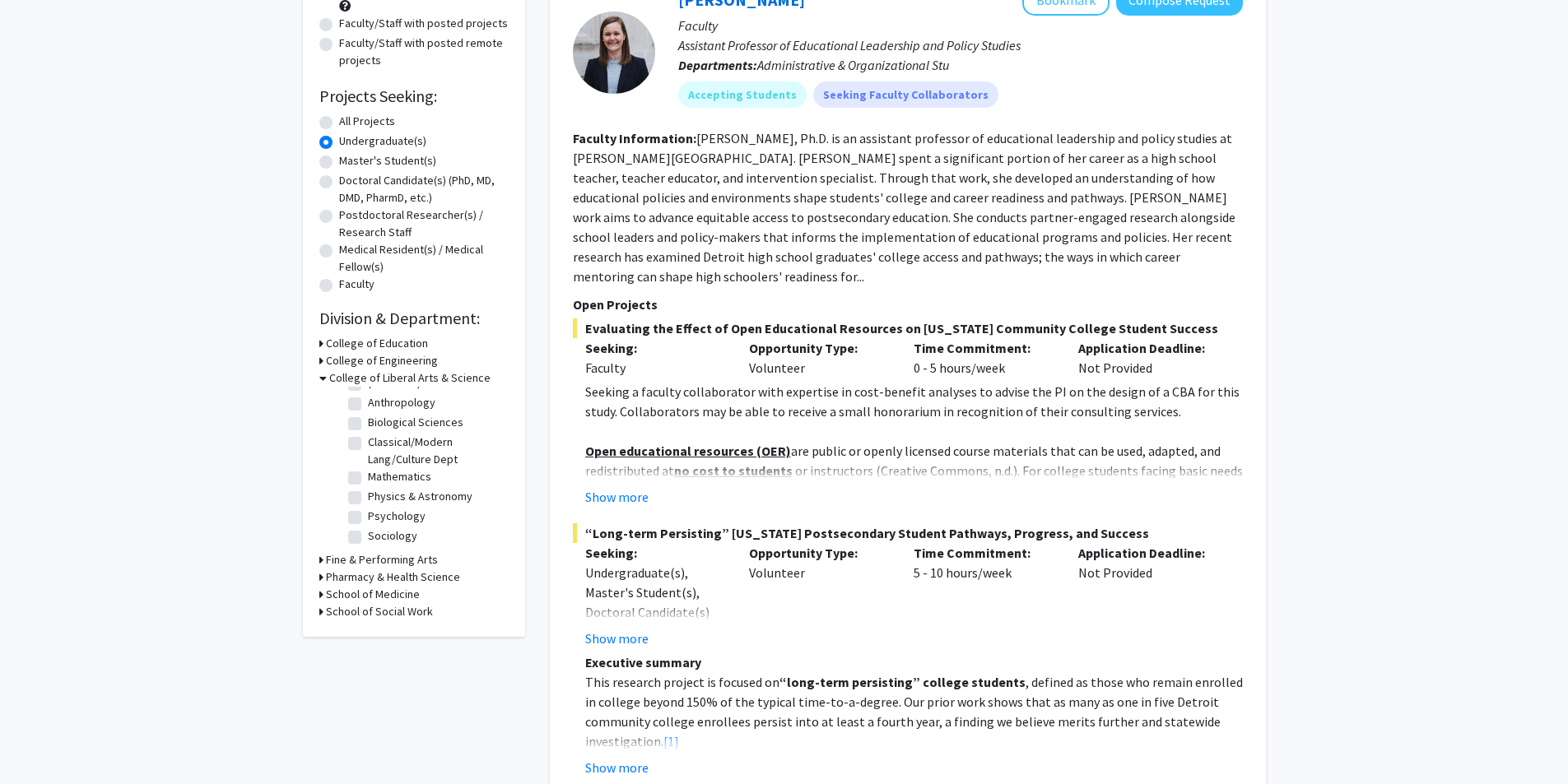
scroll to position [247, 0]
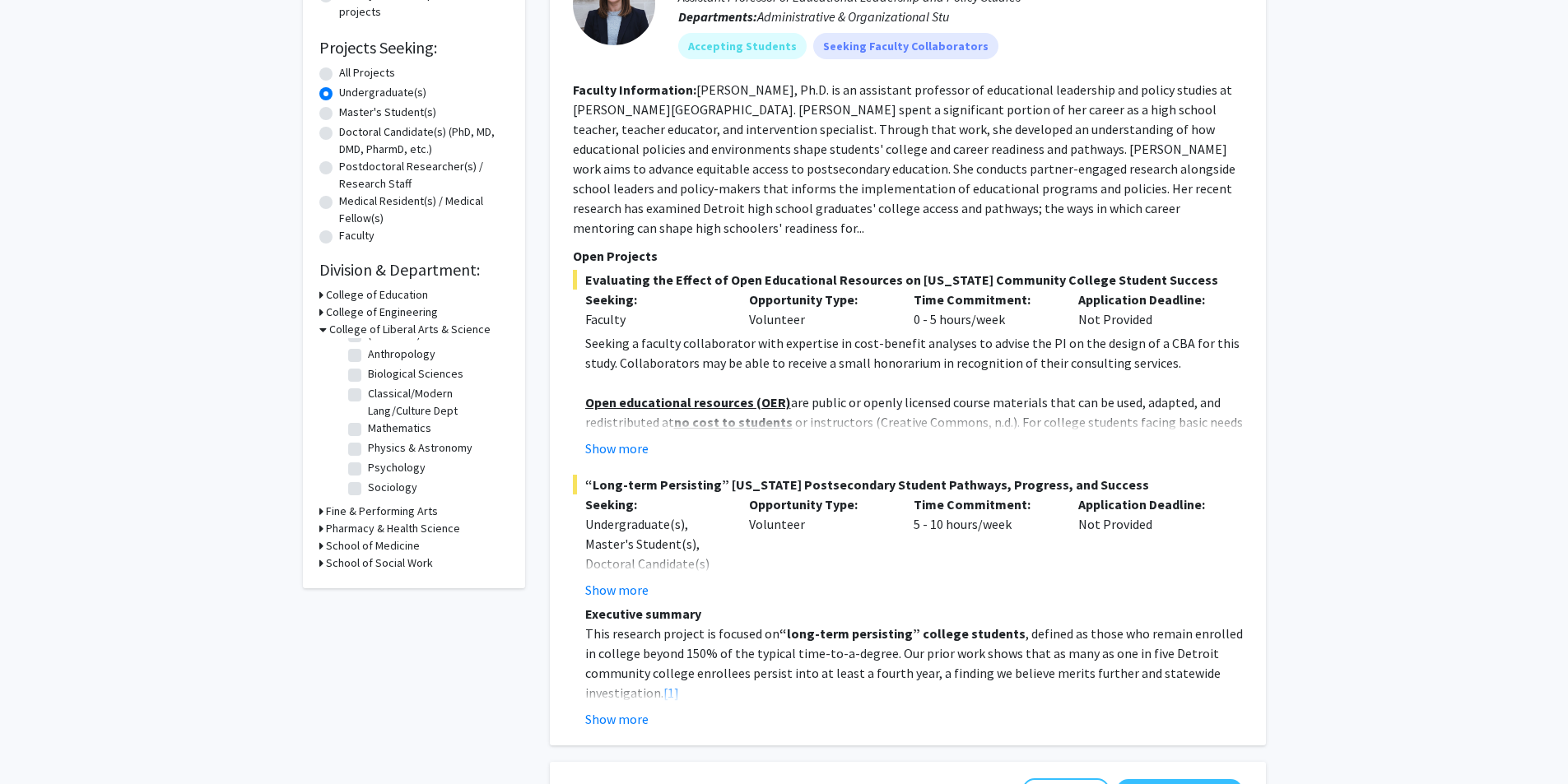
click at [416, 532] on h3 "Pharmacy & Health Science" at bounding box center [393, 529] width 134 height 18
click at [393, 580] on h3 "School of Medicine" at bounding box center [372, 574] width 94 height 18
click at [383, 583] on h3 "School of Medicine" at bounding box center [376, 574] width 94 height 18
click at [372, 531] on h3 "Pharmacy & Health Science" at bounding box center [397, 529] width 134 height 18
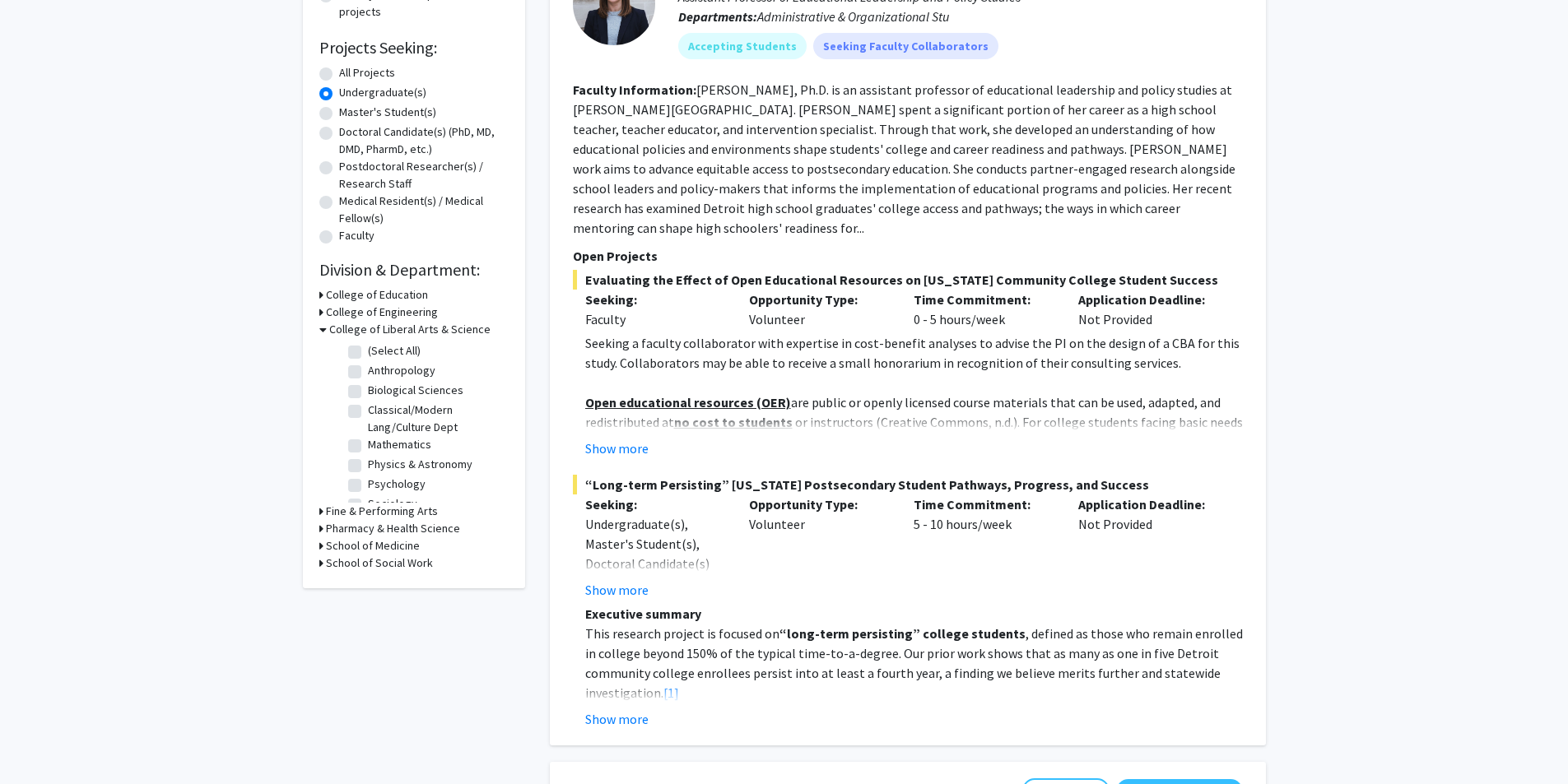
click at [355, 325] on h3 "College of Liberal Arts & Science" at bounding box center [410, 330] width 161 height 18
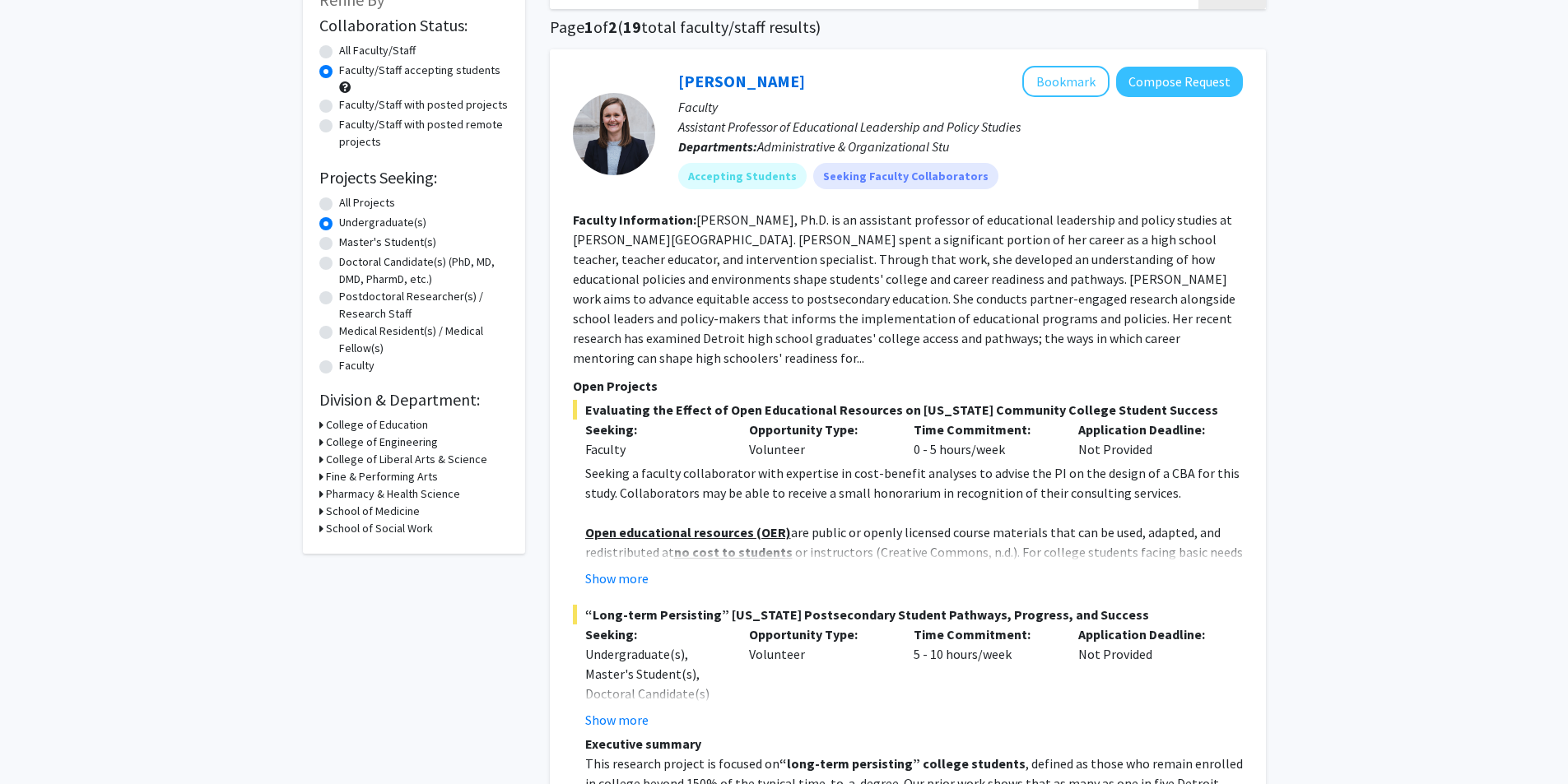
scroll to position [82, 0]
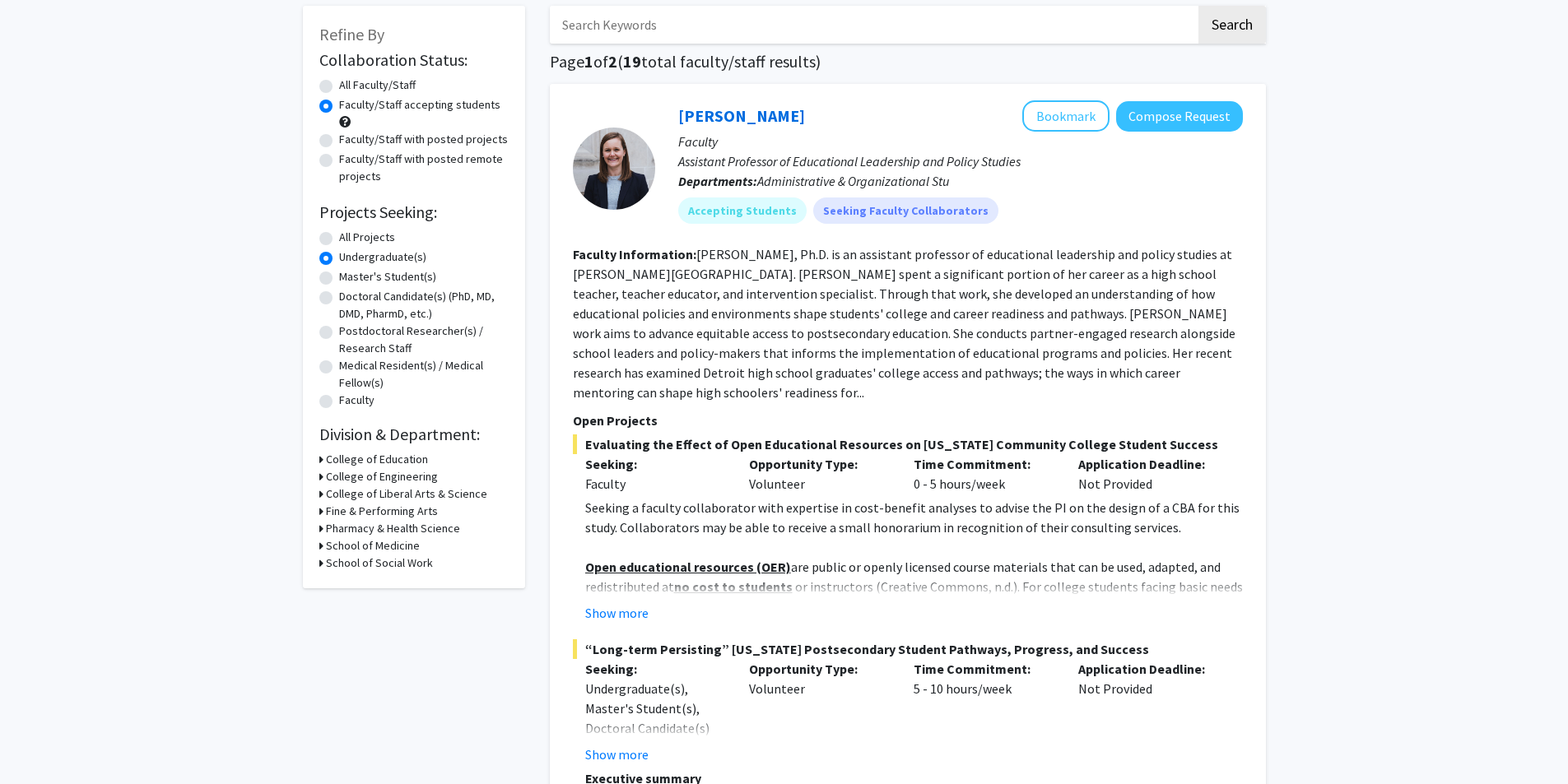
click at [371, 240] on label "All Projects" at bounding box center [367, 237] width 56 height 18
click at [350, 239] on input "All Projects" at bounding box center [344, 234] width 10 height 10
radio input "true"
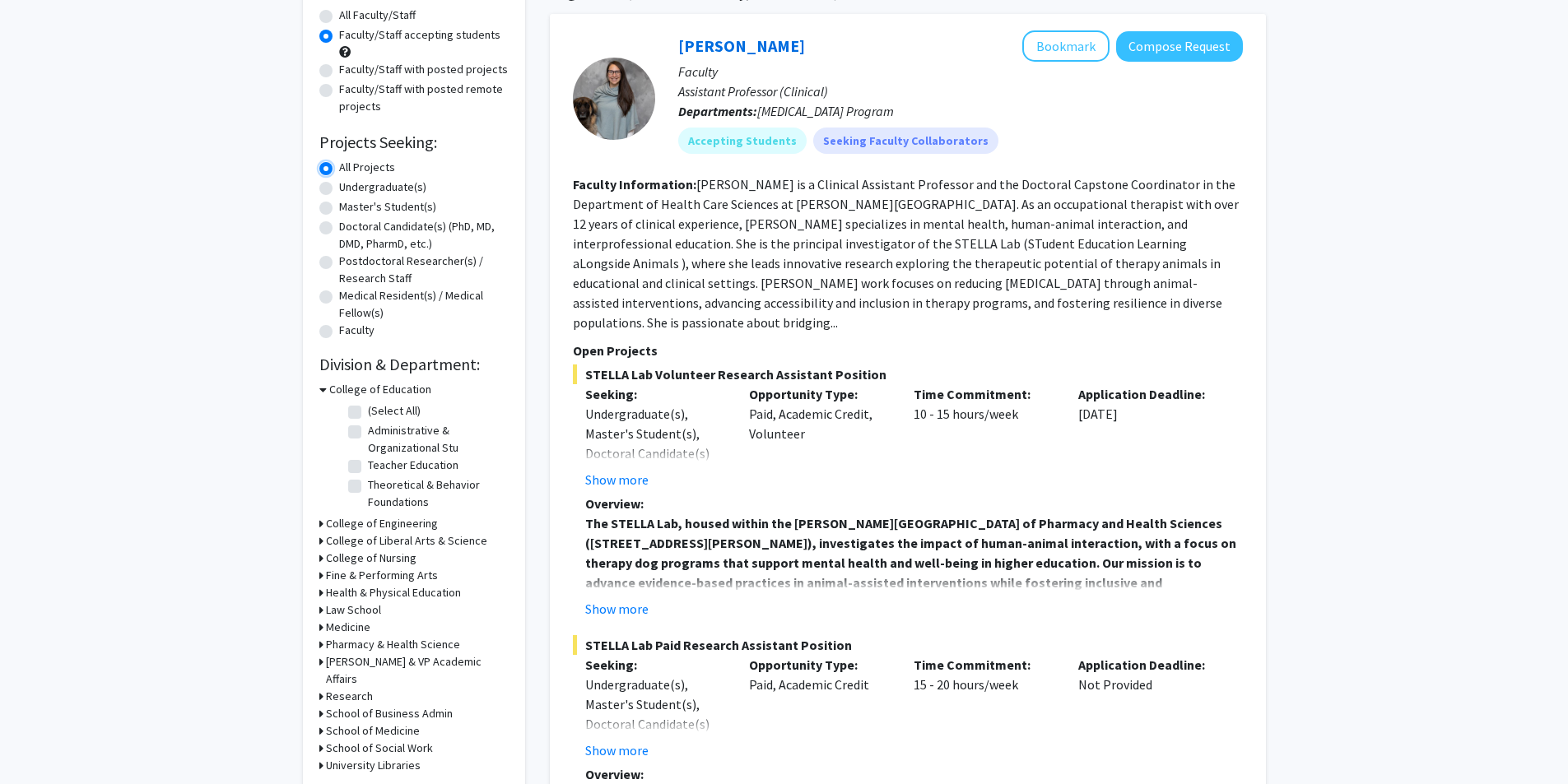
scroll to position [165, 0]
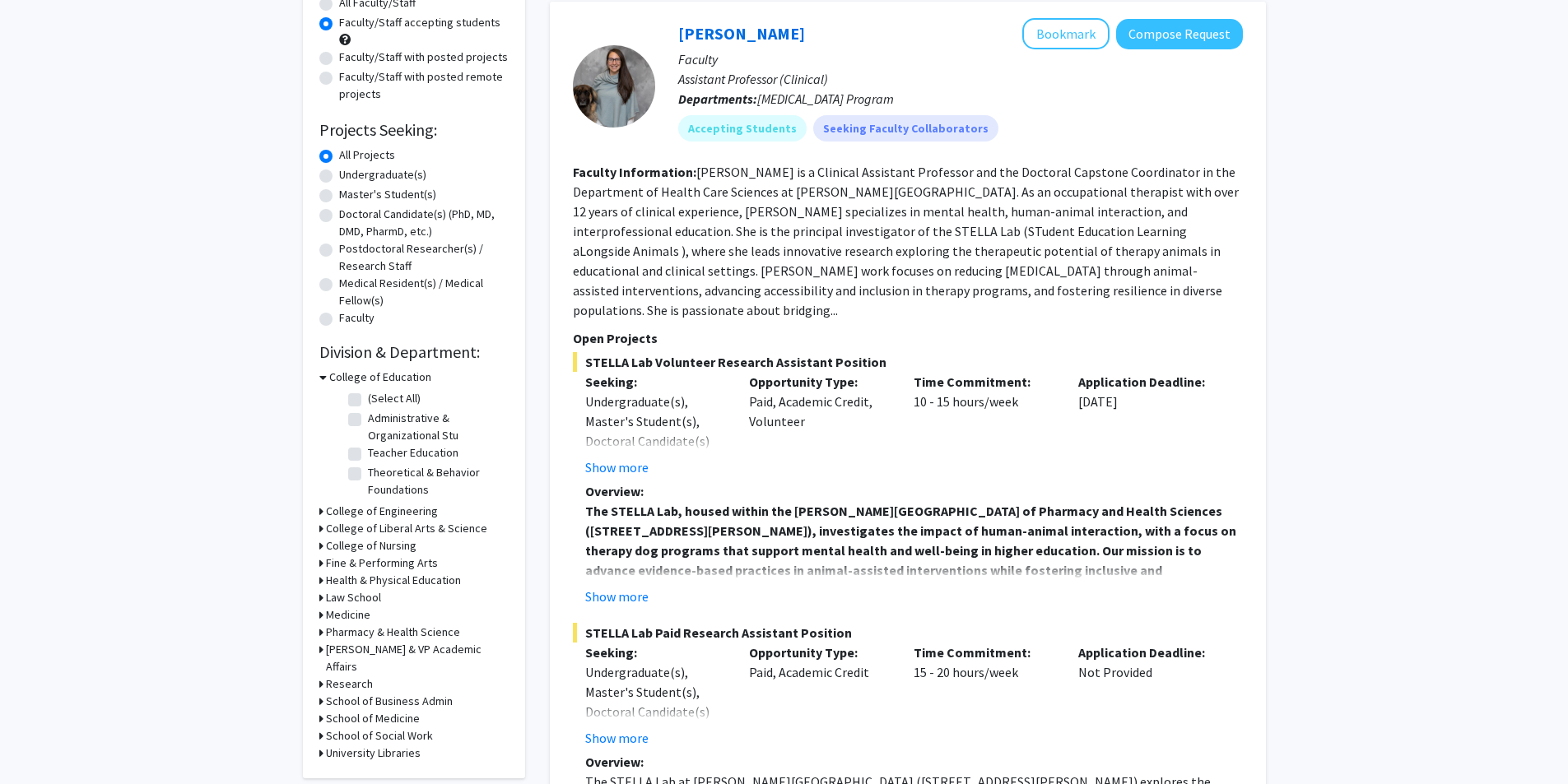
click at [417, 527] on h3 "College of Liberal Arts & Science" at bounding box center [406, 529] width 161 height 18
click at [390, 590] on label "Biological Sciences" at bounding box center [415, 589] width 96 height 18
click at [379, 590] on input "Biological Sciences" at bounding box center [372, 586] width 10 height 10
checkbox input "true"
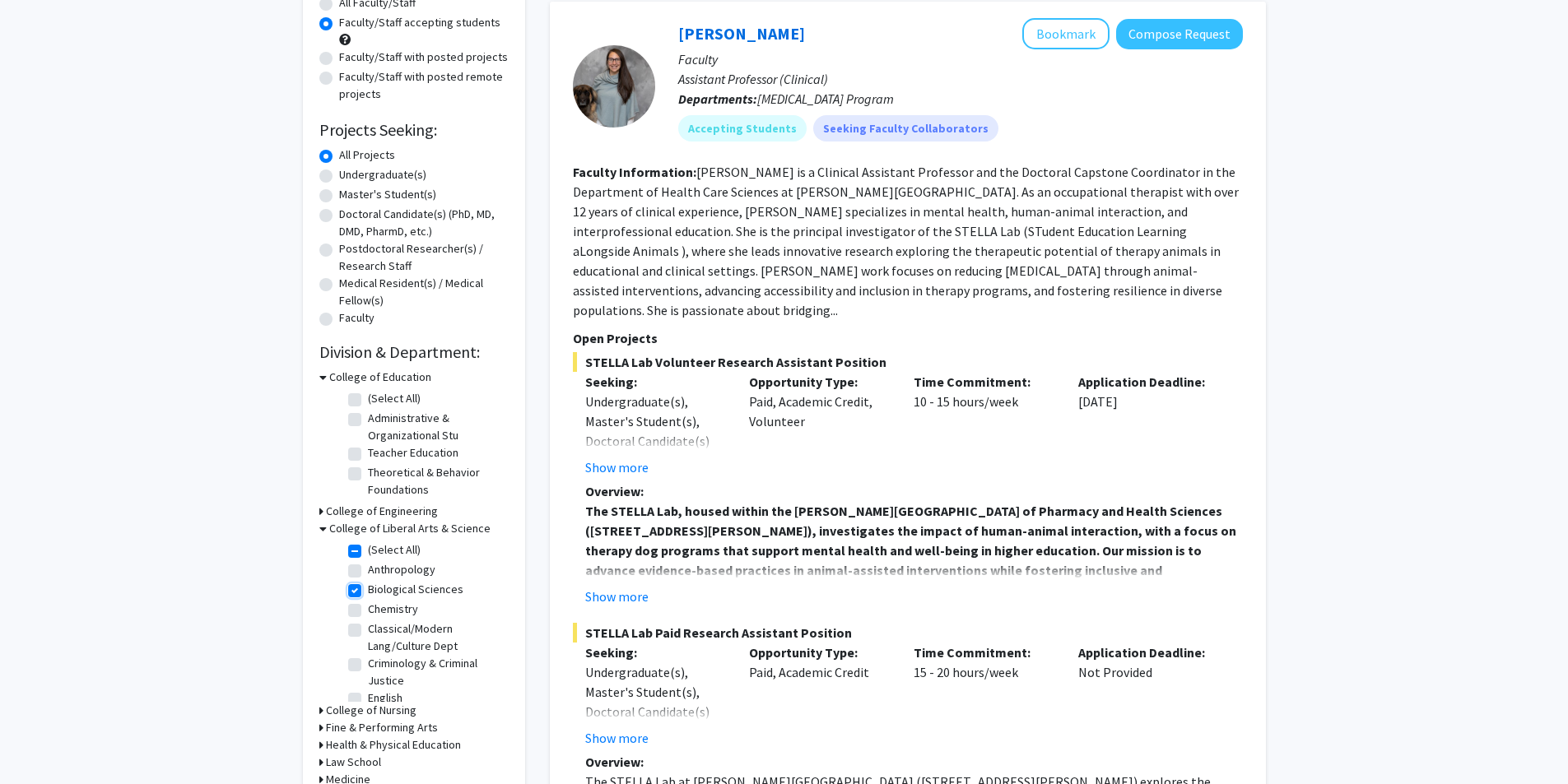
checkbox input "true"
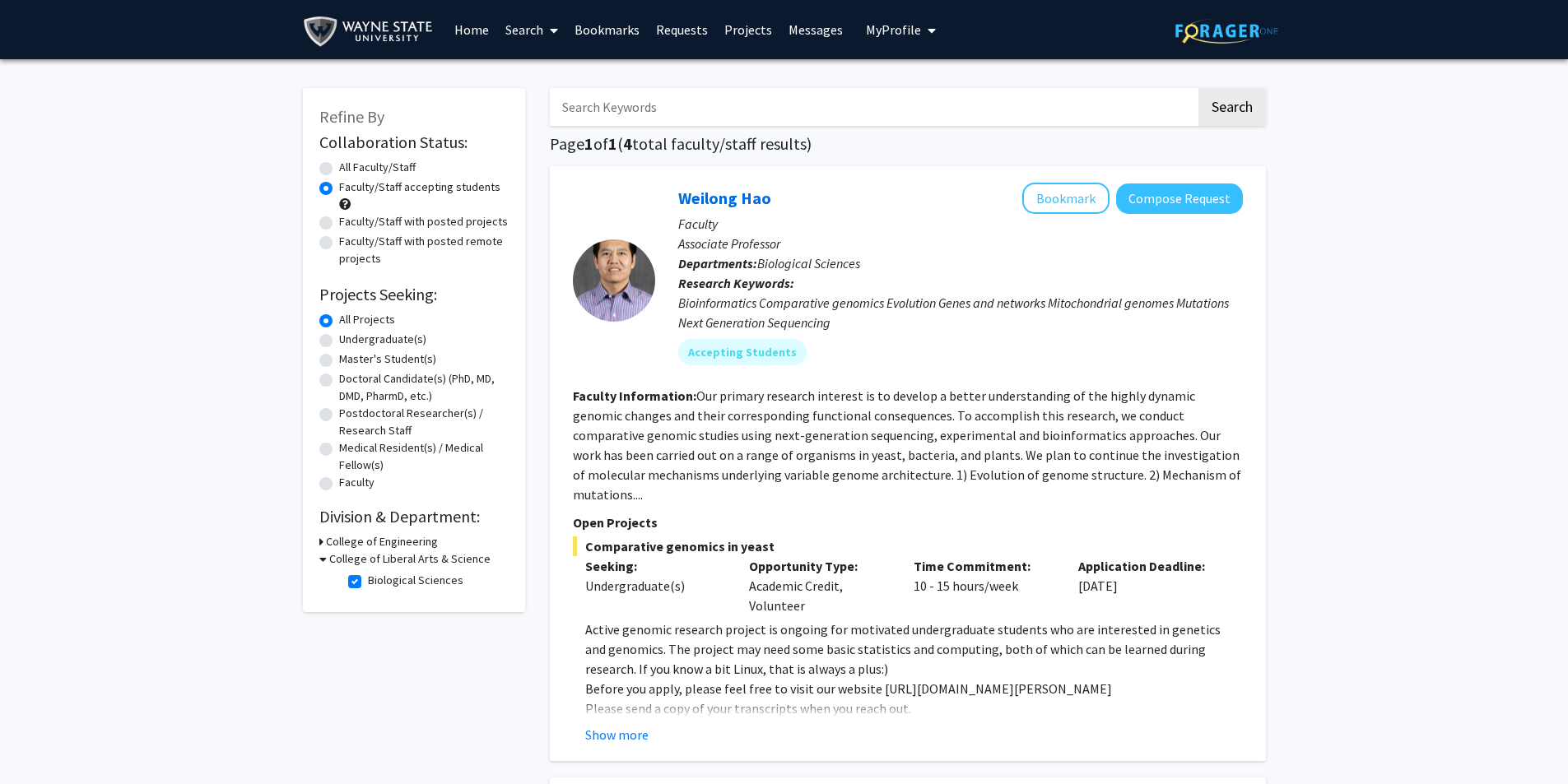
click at [367, 167] on label "All Faculty/Staff" at bounding box center [377, 168] width 76 height 18
click at [350, 167] on input "All Faculty/Staff" at bounding box center [344, 164] width 10 height 10
radio input "true"
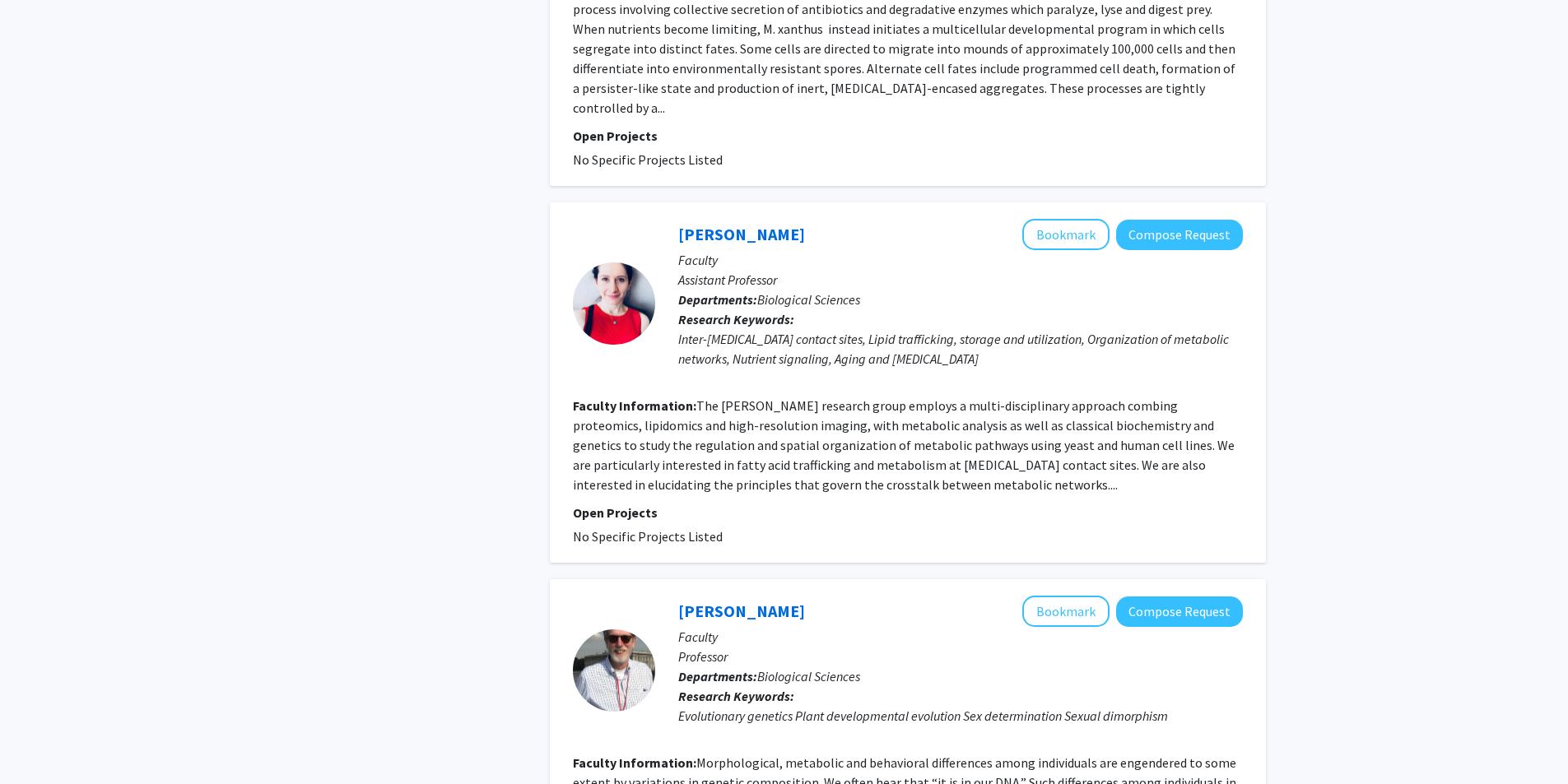
scroll to position [3472, 0]
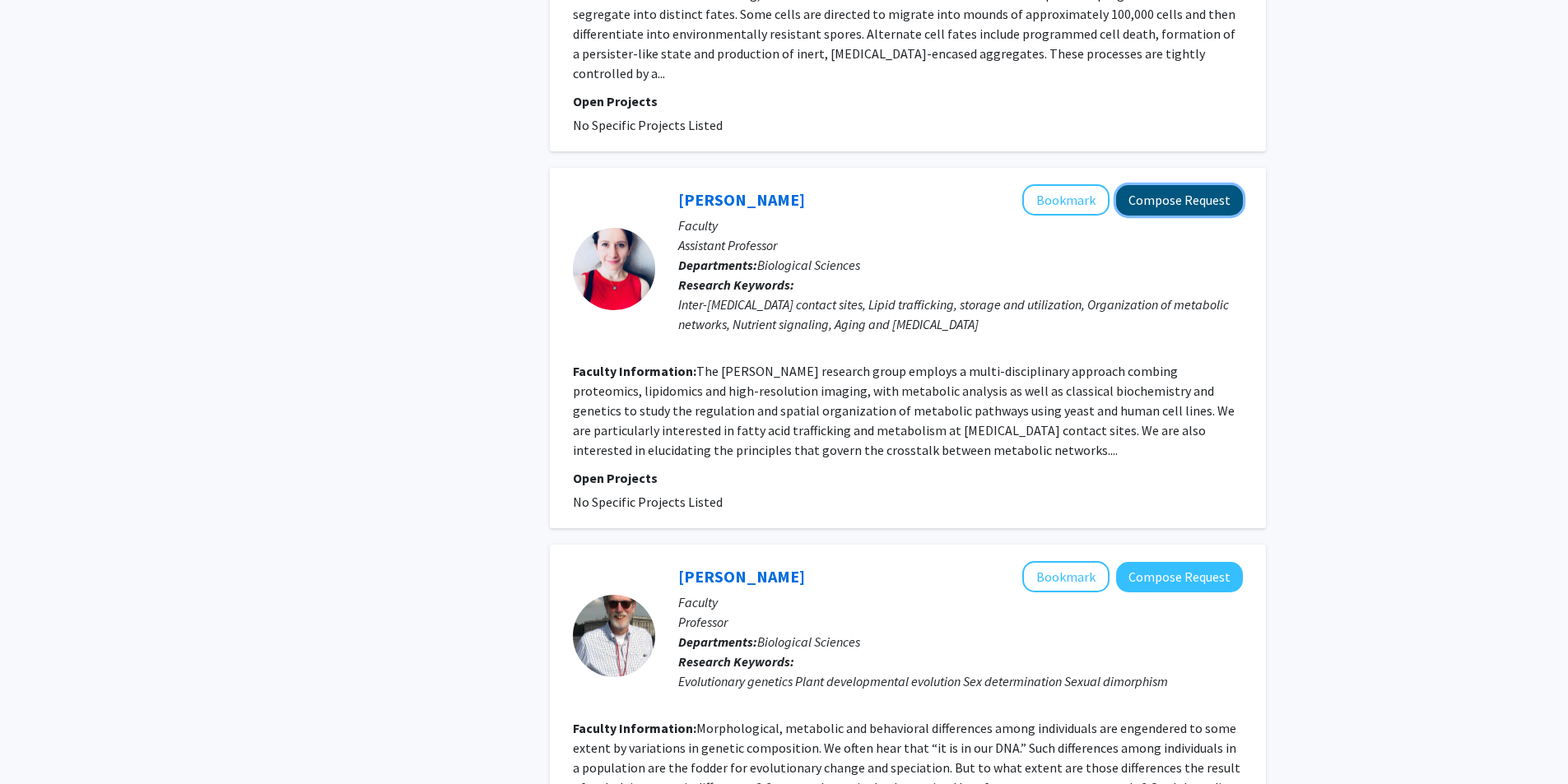
click at [1150, 185] on button "Compose Request" at bounding box center [1179, 200] width 127 height 31
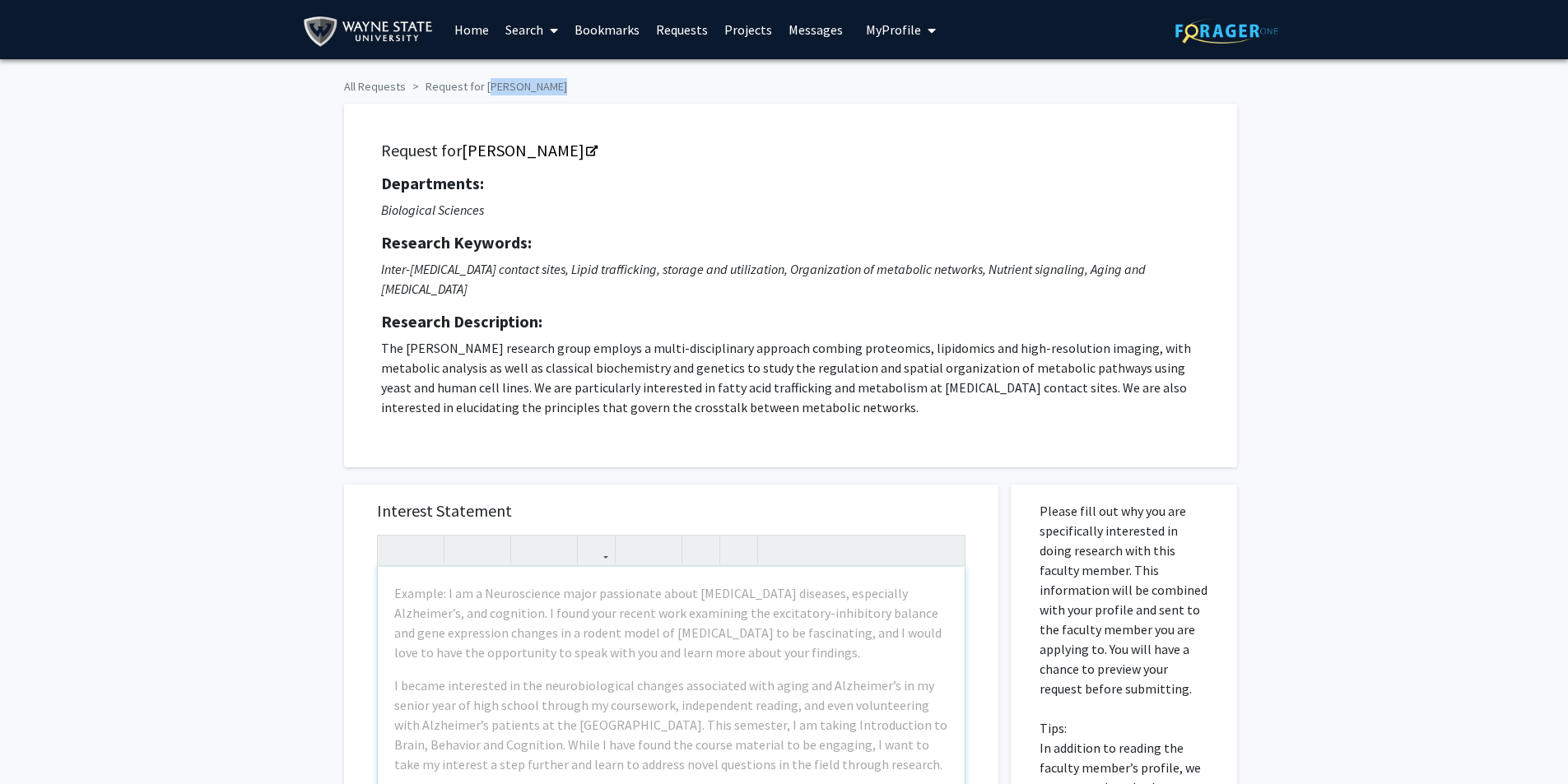
drag, startPoint x: 542, startPoint y: 87, endPoint x: 480, endPoint y: 81, distance: 62.3
click at [480, 81] on ol "All Requests Request for [PERSON_NAME]" at bounding box center [784, 84] width 881 height 24
copy li "[PERSON_NAME]"
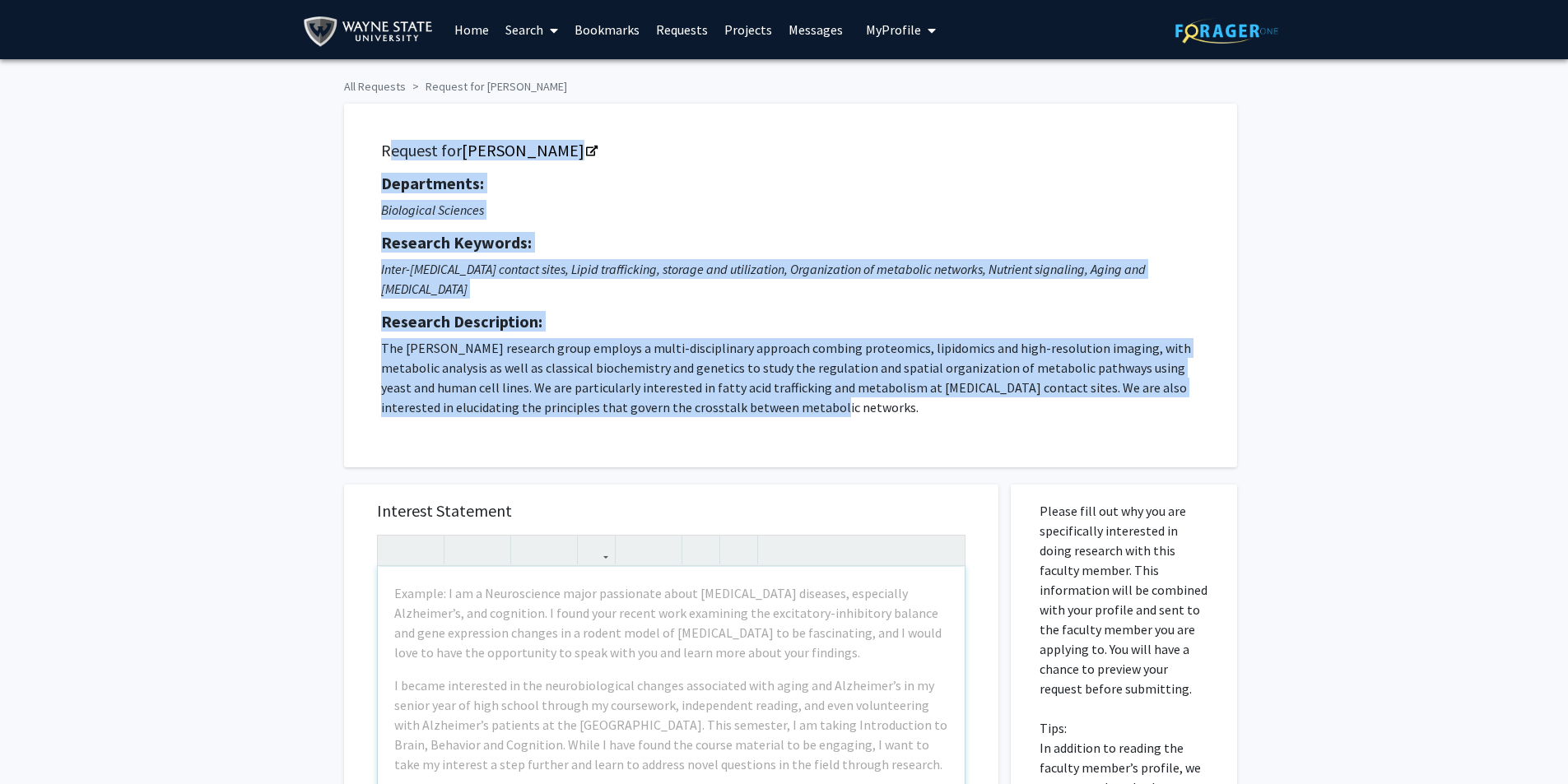
drag, startPoint x: 387, startPoint y: 146, endPoint x: 836, endPoint y: 429, distance: 530.7
click at [836, 429] on div "Request for [PERSON_NAME] Departments: Biological Sciences Research Keywords: I…" at bounding box center [791, 285] width 852 height 322
copy div "Request for [PERSON_NAME] Departments: Biological Sciences Research Keywords: I…"
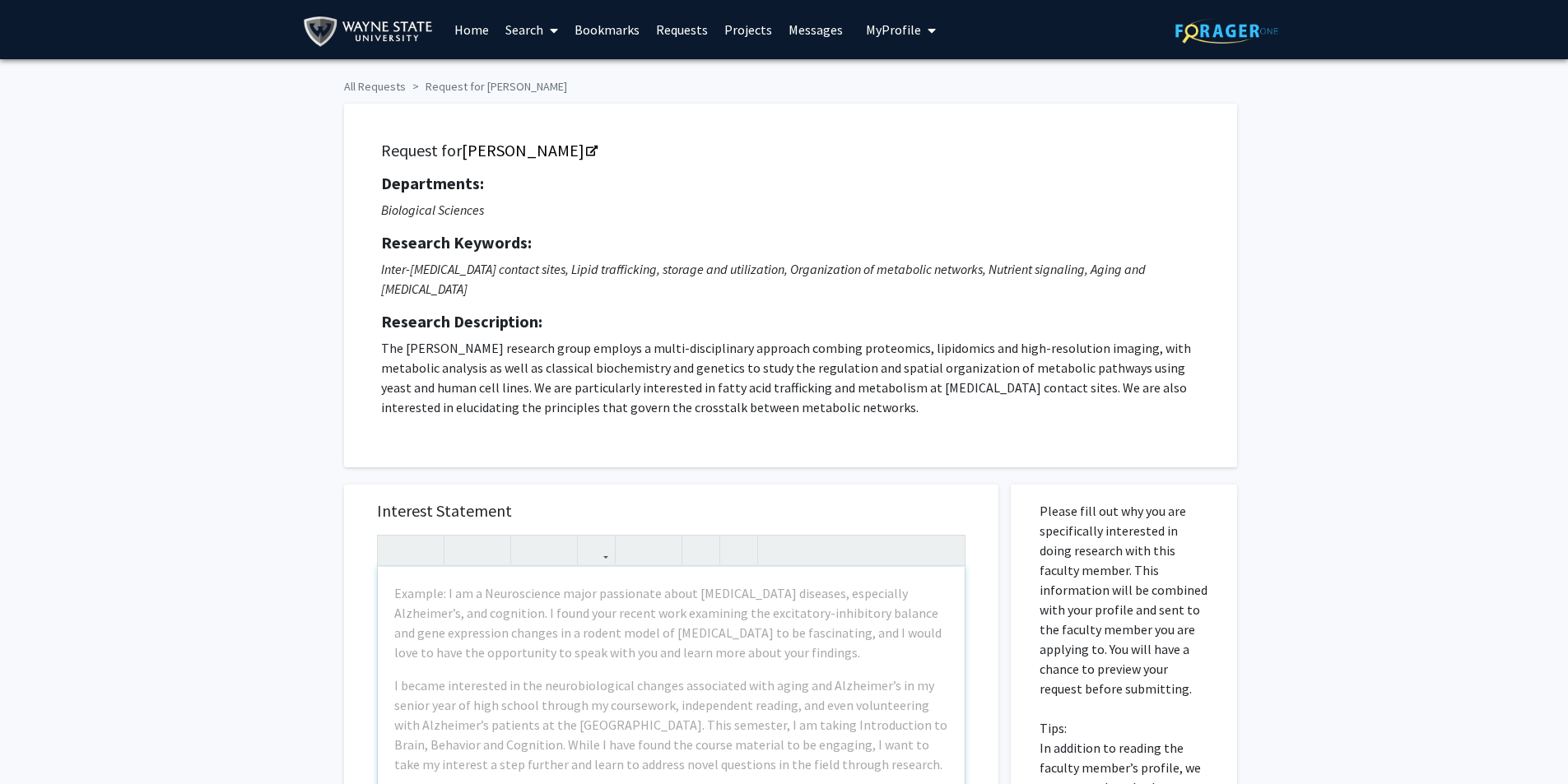
click at [1188, 509] on p "Please fill out why you are specifically interested in doing research with this…" at bounding box center [1123, 748] width 169 height 493
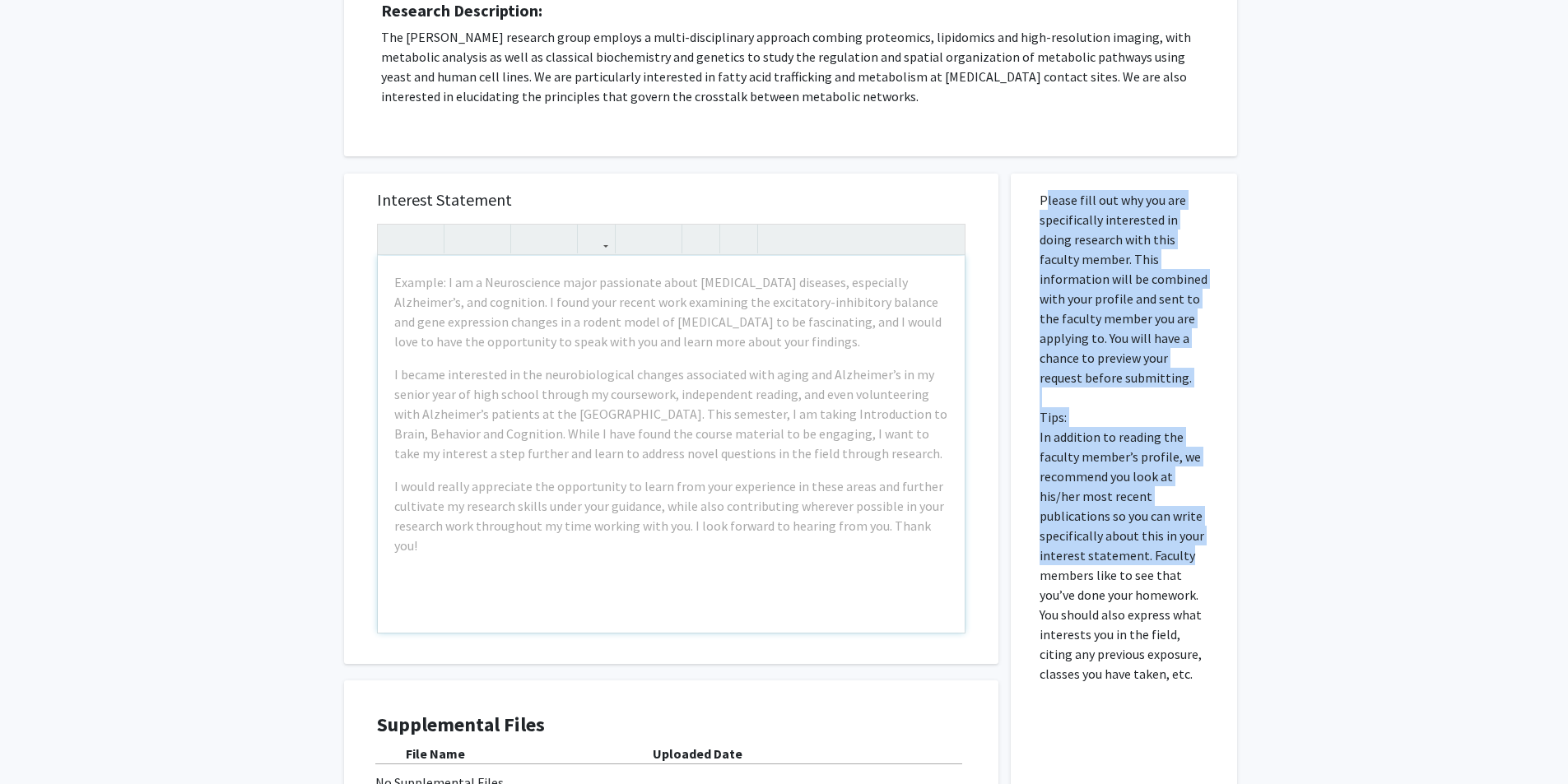
scroll to position [330, 0]
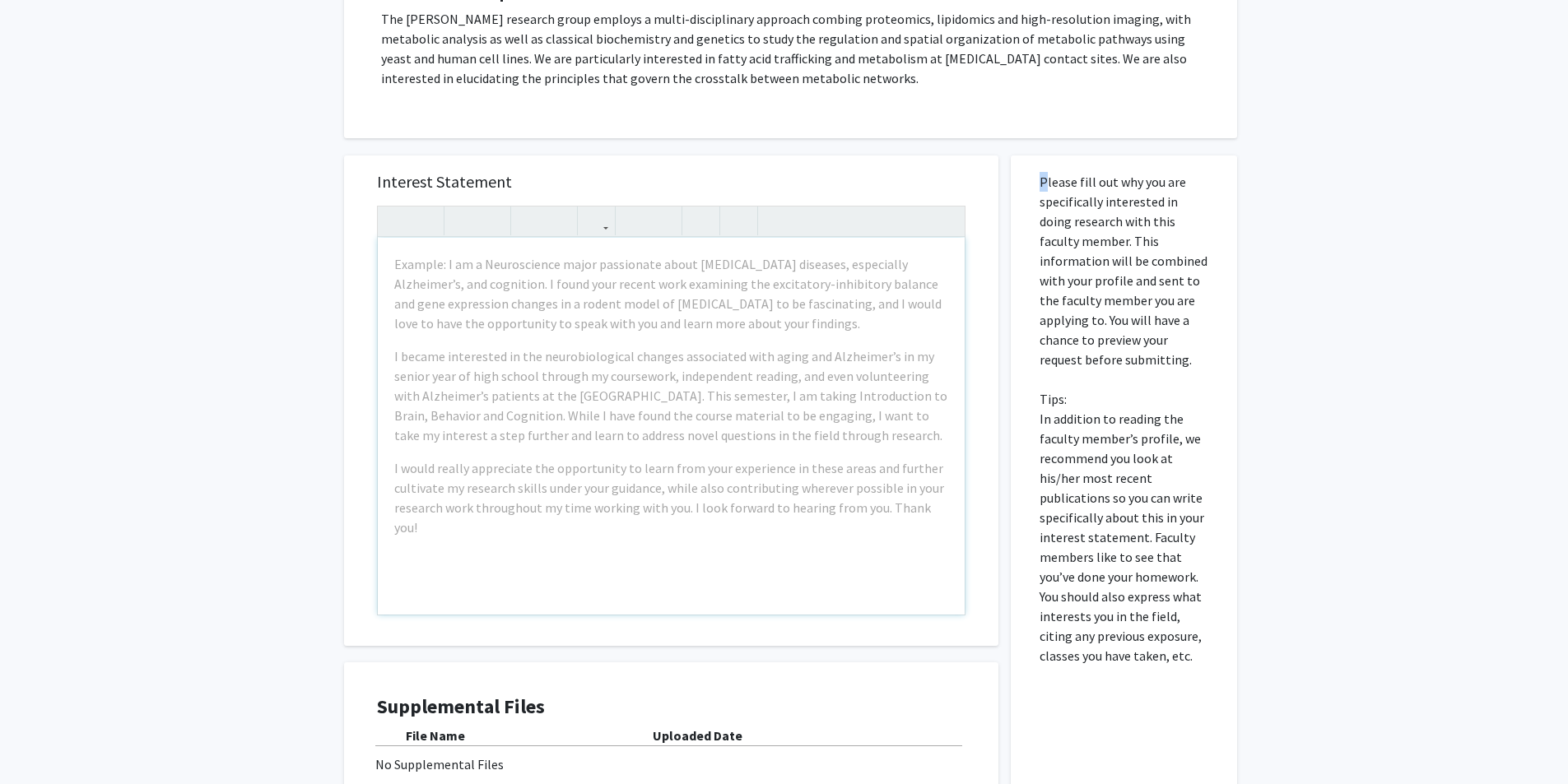
drag, startPoint x: 1037, startPoint y: 343, endPoint x: 1186, endPoint y: 669, distance: 358.4
click at [1186, 669] on div "Please fill out why you are specifically interested in doing research with this…" at bounding box center [1124, 519] width 202 height 727
copy p
click at [1370, 196] on div "All Requests Request for [PERSON_NAME] Request for [PERSON_NAME] Departments: B…" at bounding box center [784, 325] width 1568 height 1190
